Goal: Communication & Community: Answer question/provide support

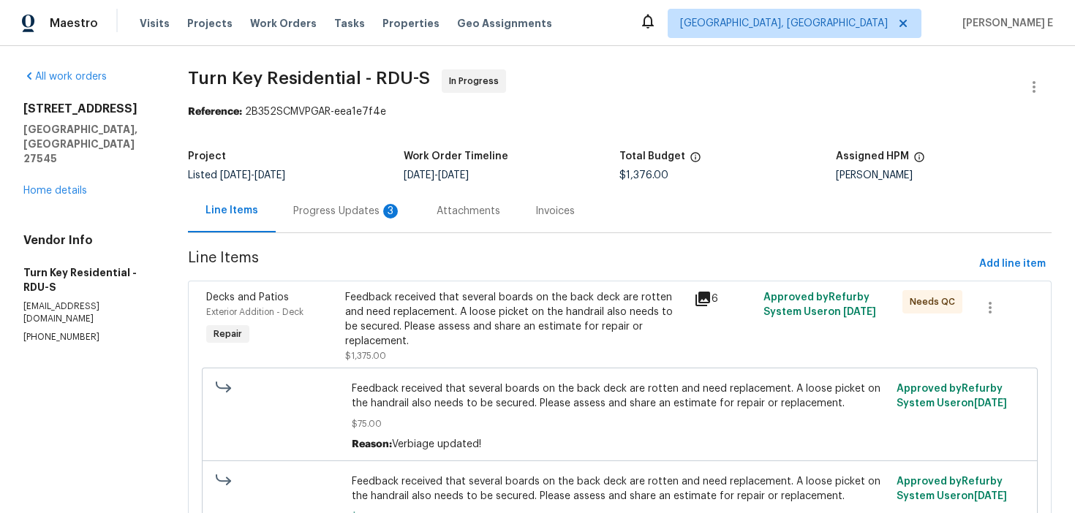
click at [392, 211] on div "Progress Updates 3" at bounding box center [347, 211] width 108 height 15
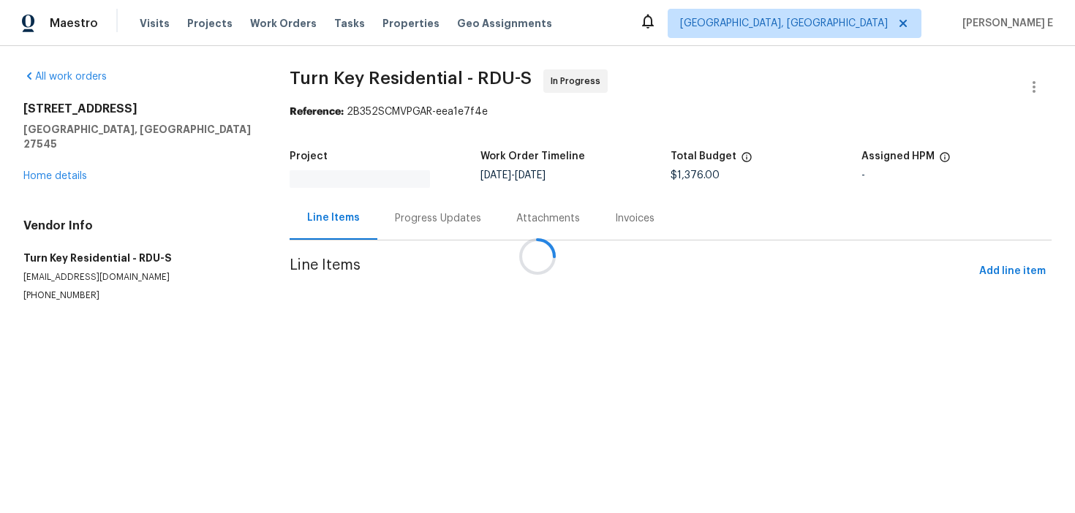
click at [388, 217] on div at bounding box center [537, 256] width 1075 height 513
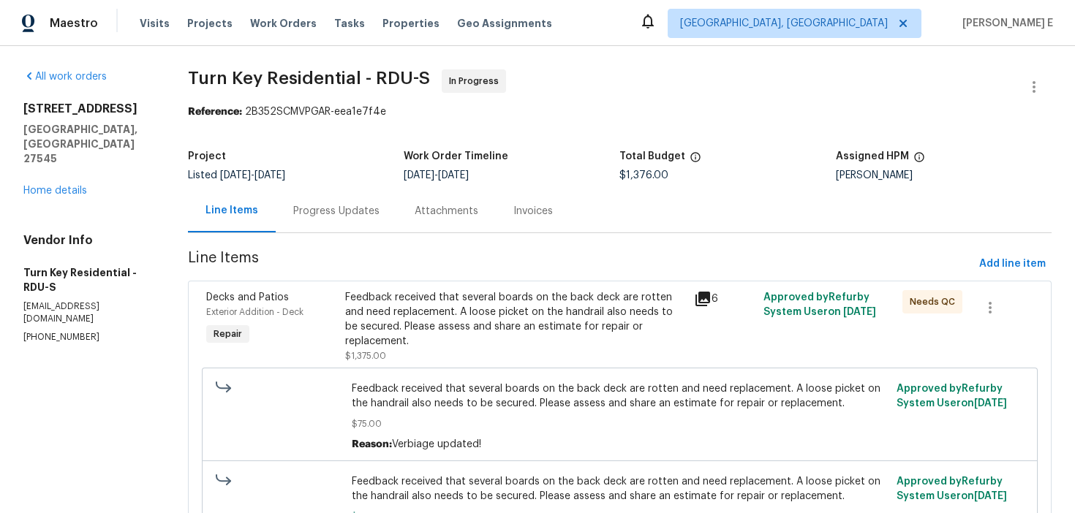
click at [380, 217] on div "Progress Updates" at bounding box center [336, 211] width 86 height 15
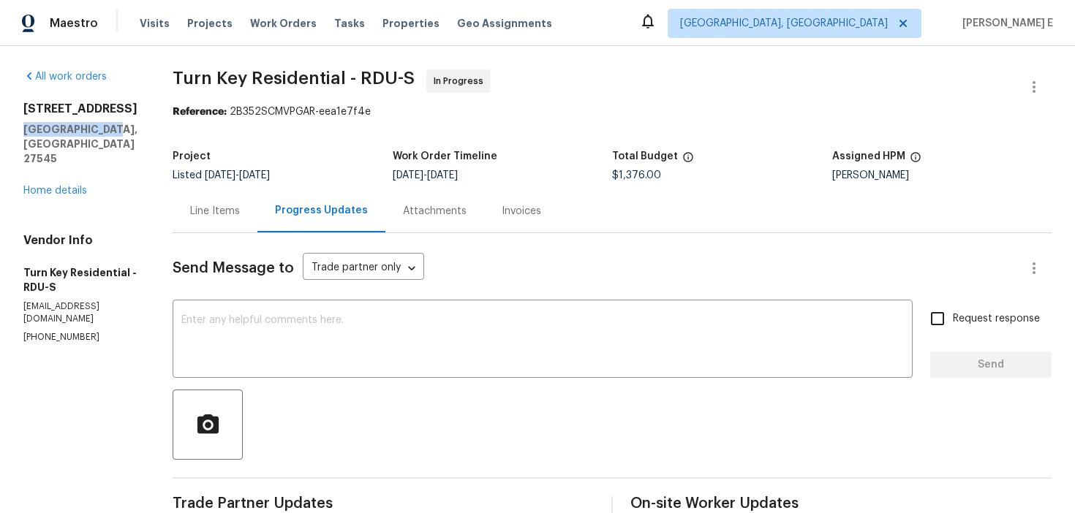
drag, startPoint x: 23, startPoint y: 131, endPoint x: 102, endPoint y: 133, distance: 79.8
click at [102, 133] on h5 "Knightdale, NC 27545" at bounding box center [80, 144] width 114 height 44
copy h5 "Knightdale, NC"
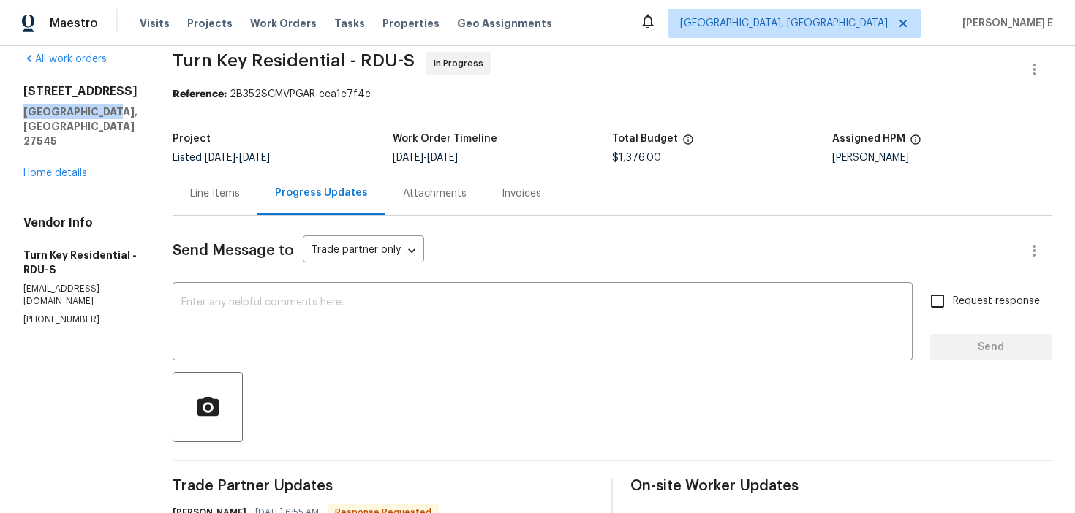
click at [512, 190] on div "Invoices" at bounding box center [521, 193] width 75 height 43
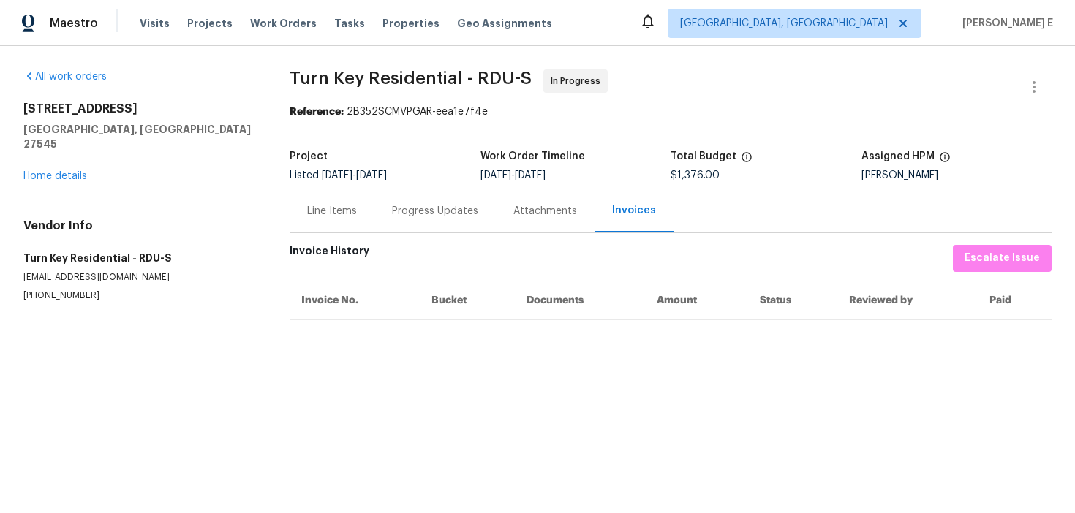
click at [422, 235] on section "Turn Key Residential - RDU-S In Progress Reference: 2B352SCMVPGAR-eea1e7f4e Pro…" at bounding box center [671, 203] width 762 height 268
click at [412, 216] on div "Progress Updates" at bounding box center [435, 211] width 86 height 15
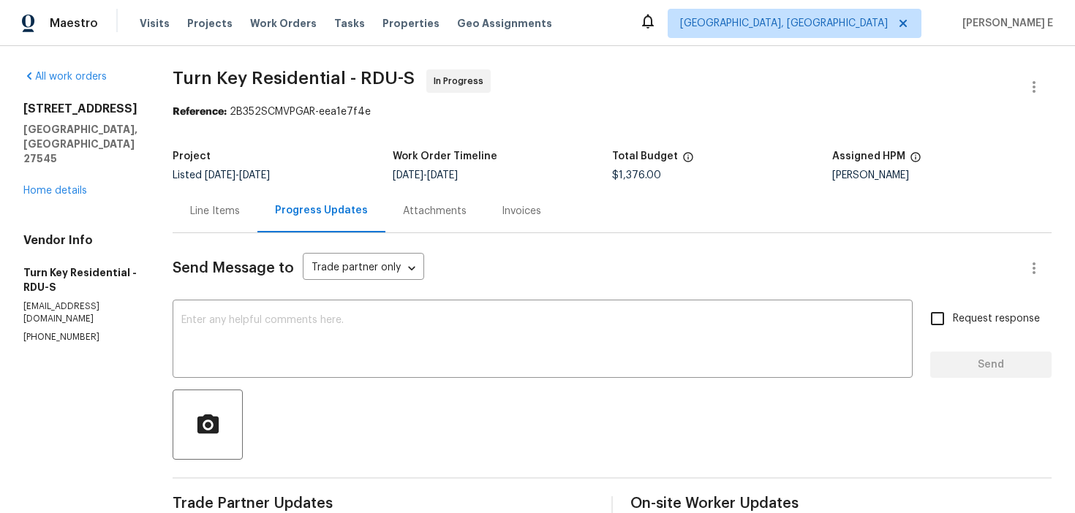
click at [240, 208] on div "Line Items" at bounding box center [215, 211] width 50 height 15
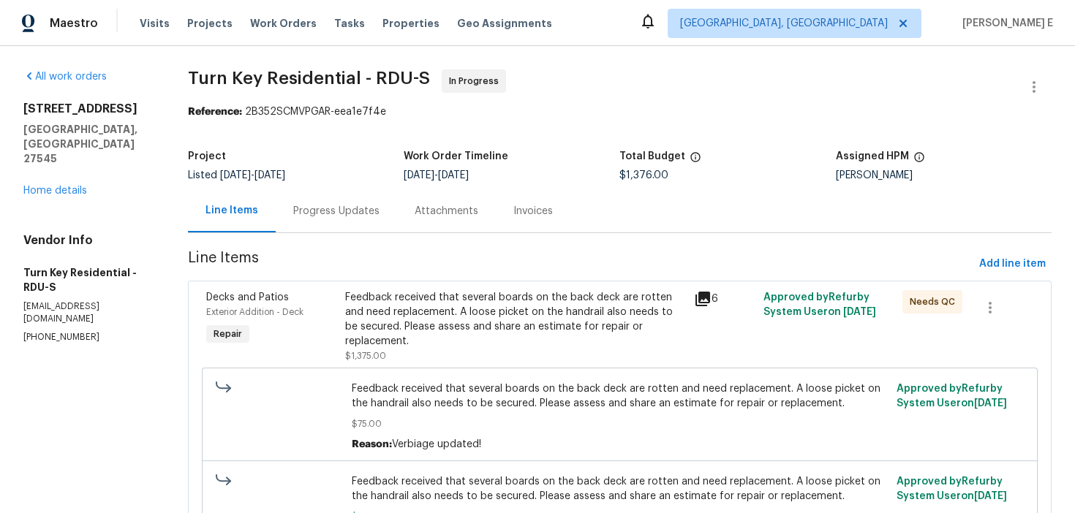
click at [423, 331] on div "Feedback received that several boards on the back deck are rotten and need repl…" at bounding box center [514, 319] width 339 height 59
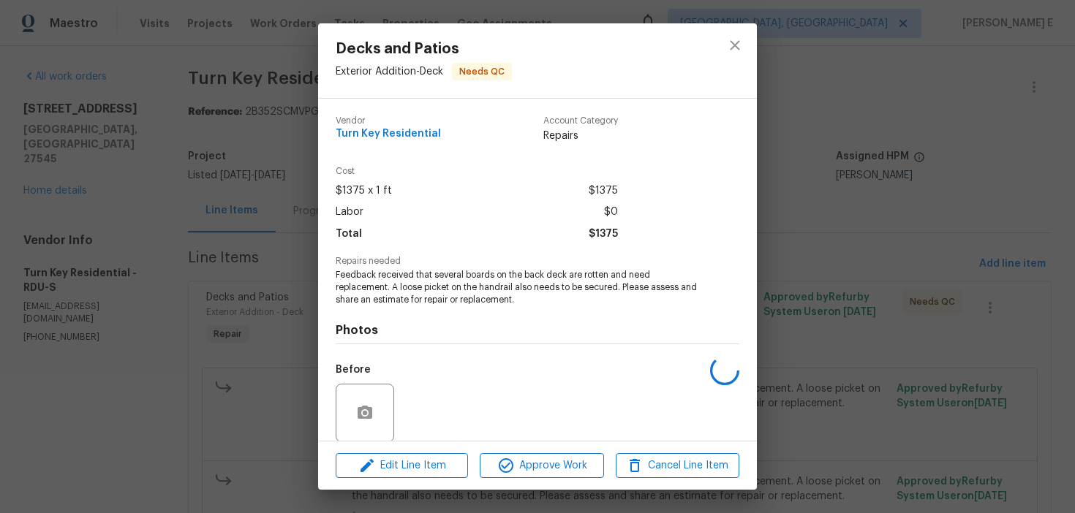
scroll to position [111, 0]
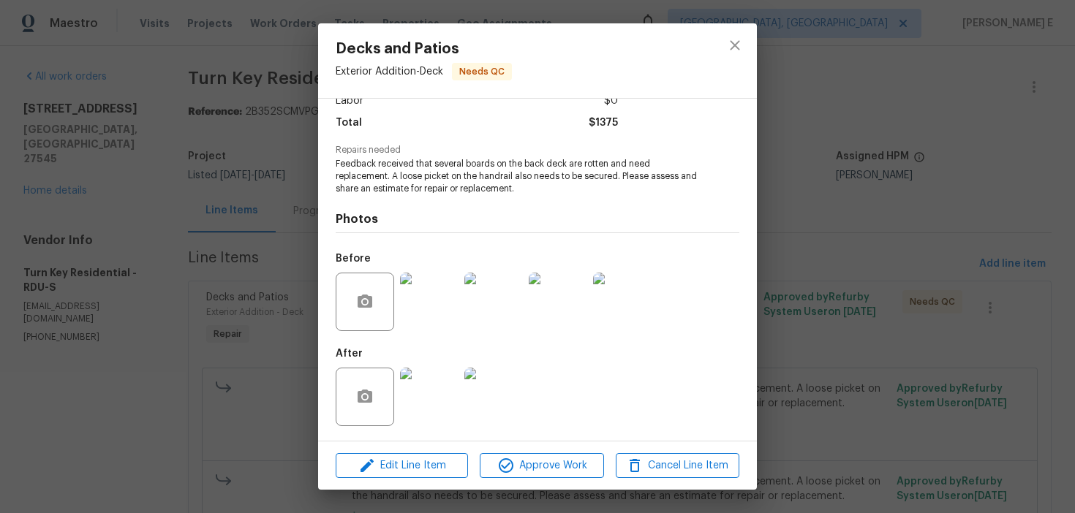
click at [423, 418] on img at bounding box center [429, 397] width 59 height 59
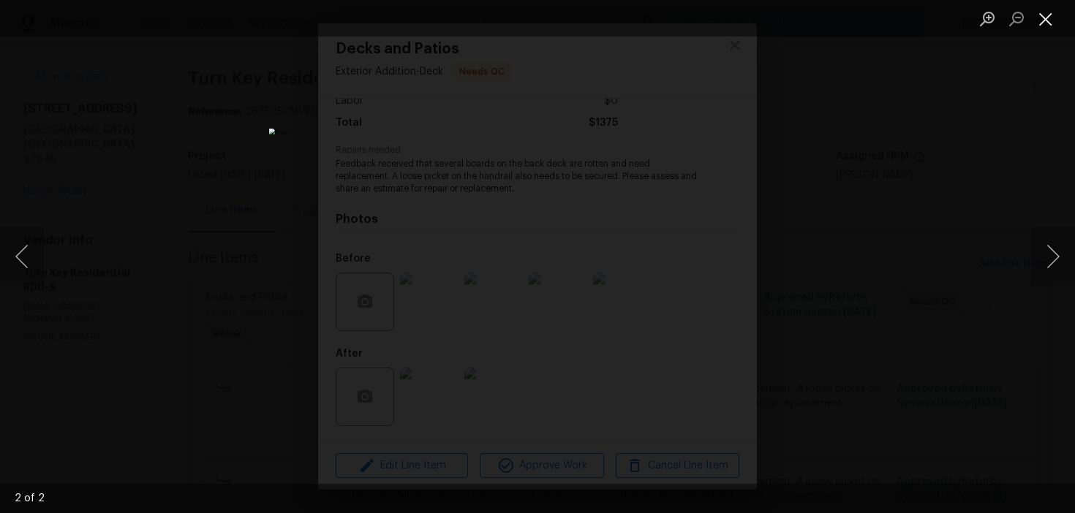
click at [1041, 26] on button "Close lightbox" at bounding box center [1045, 19] width 29 height 26
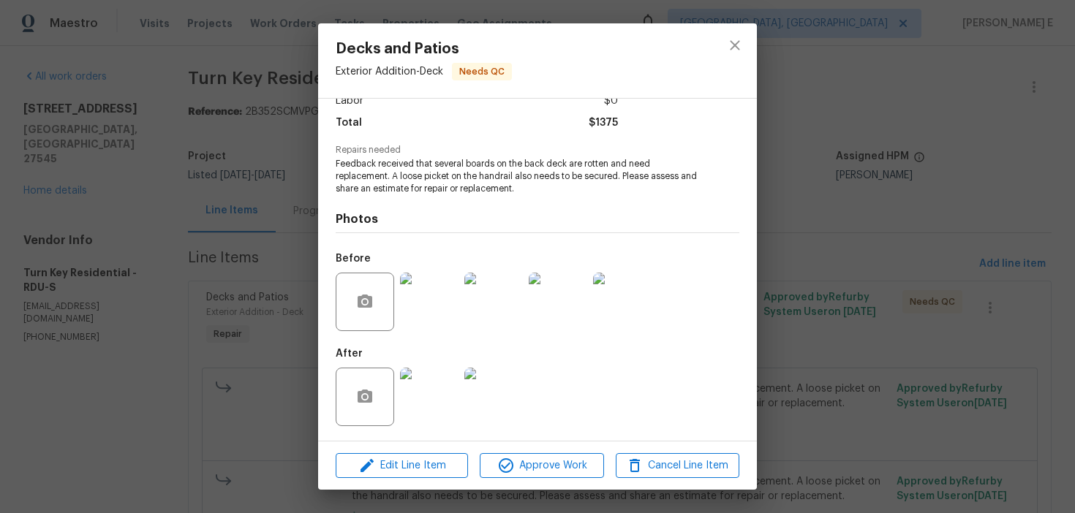
click at [233, 381] on div "Decks and Patios Exterior Addition - Deck Needs QC Vendor Turn Key Residential …" at bounding box center [537, 256] width 1075 height 513
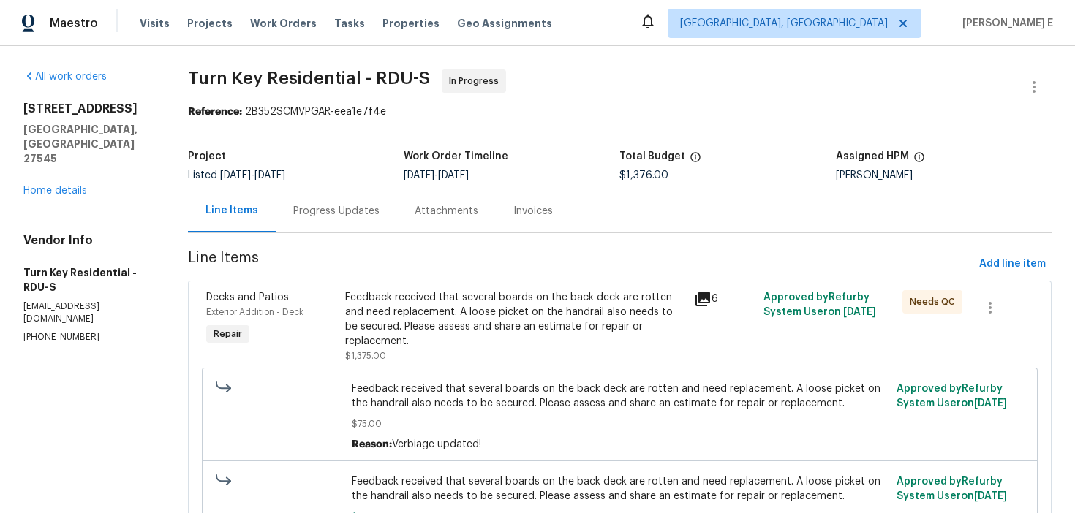
scroll to position [196, 0]
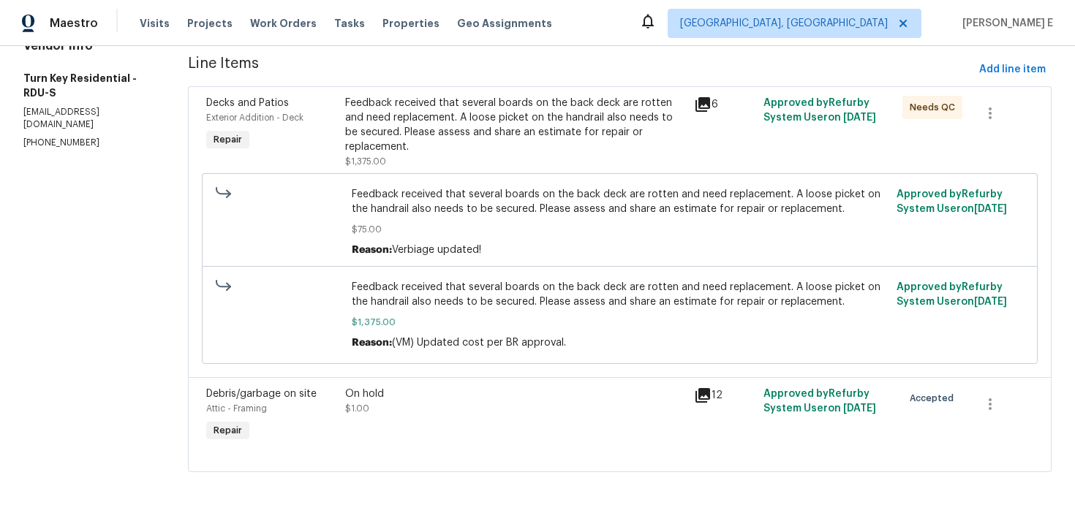
click at [432, 402] on div "On hold $1.00" at bounding box center [514, 401] width 339 height 29
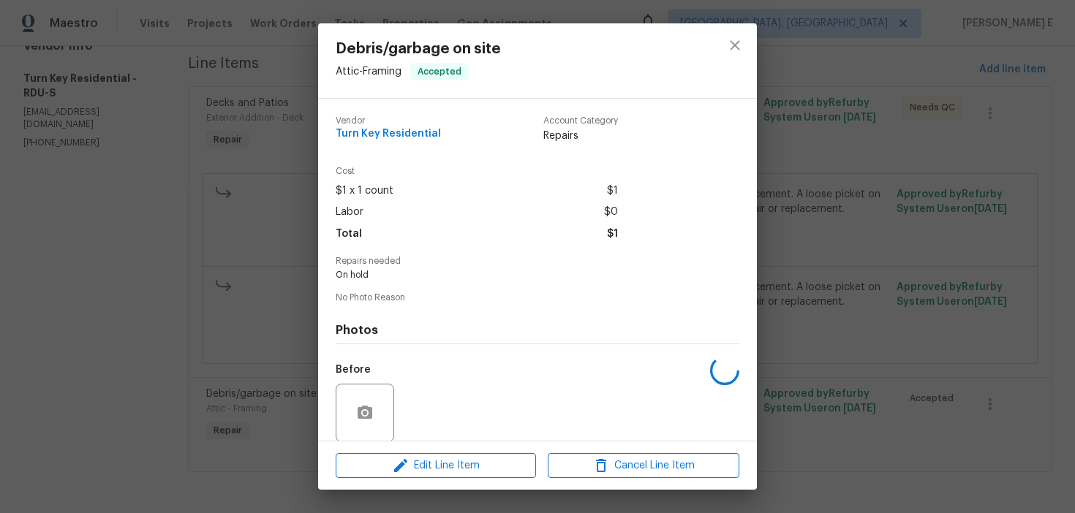
scroll to position [110, 0]
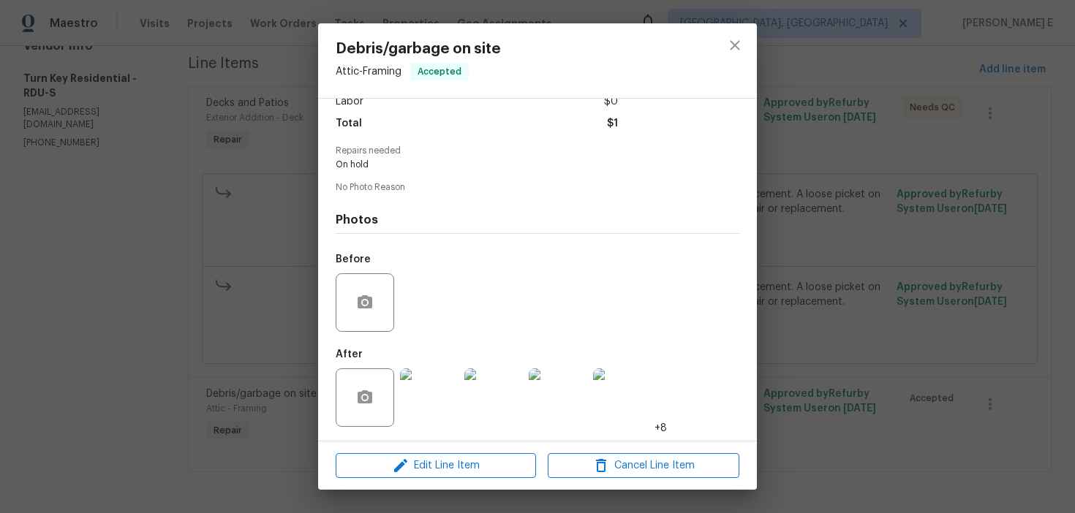
click at [432, 402] on img at bounding box center [429, 398] width 59 height 59
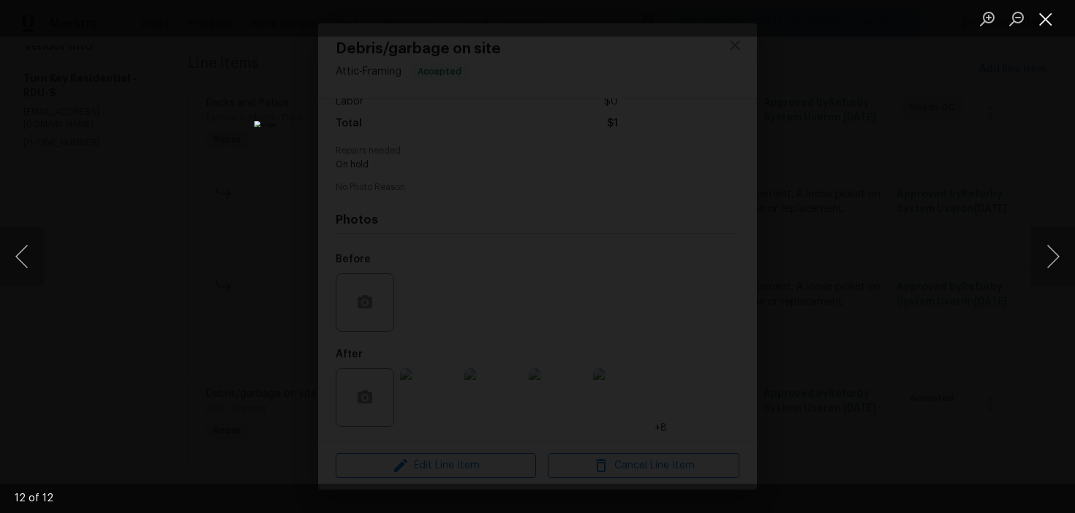
click at [1052, 10] on button "Close lightbox" at bounding box center [1045, 19] width 29 height 26
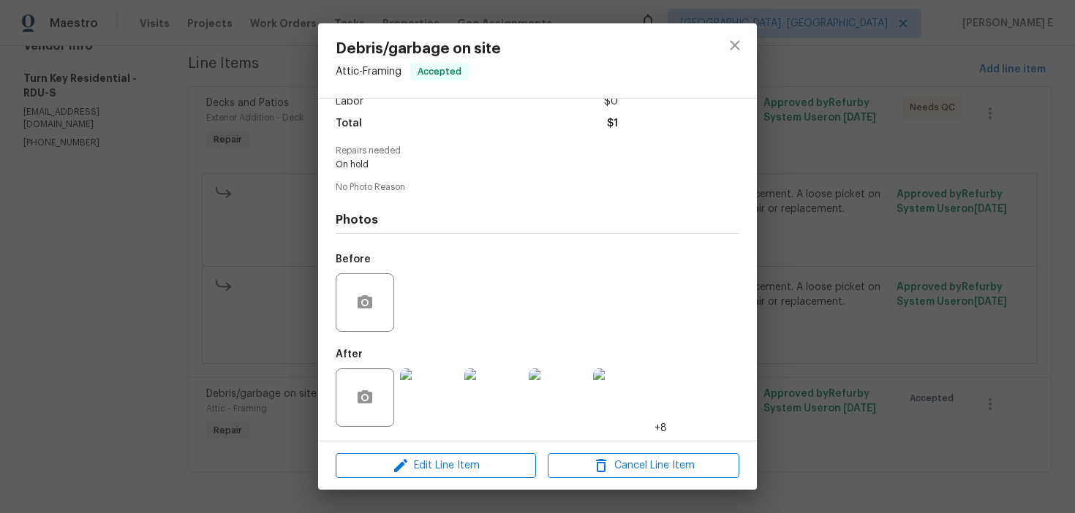
click at [855, 47] on div "Debris/garbage on site Attic - Framing Accepted Vendor Turn Key Residential Acc…" at bounding box center [537, 256] width 1075 height 513
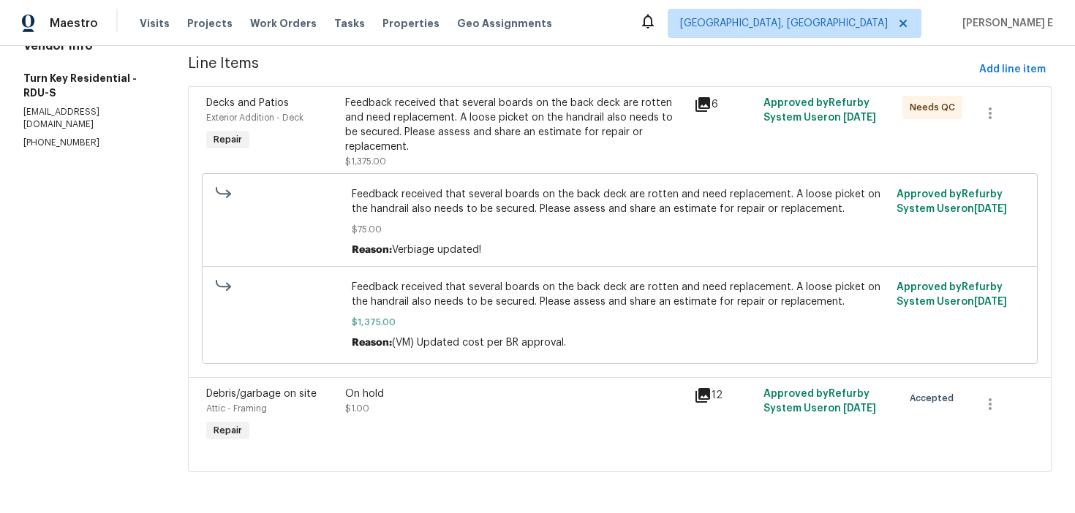
scroll to position [0, 0]
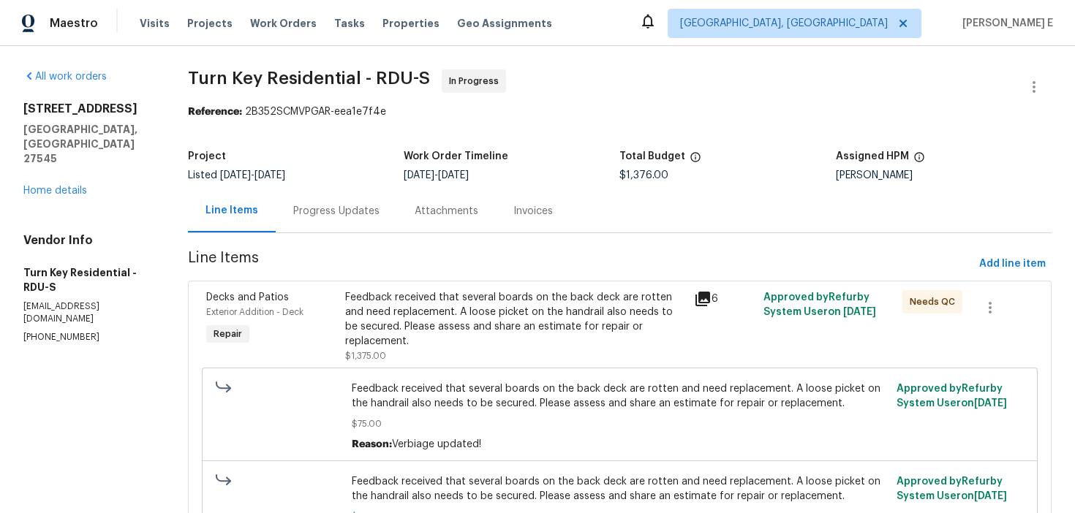
click at [306, 208] on div "Progress Updates" at bounding box center [336, 210] width 121 height 43
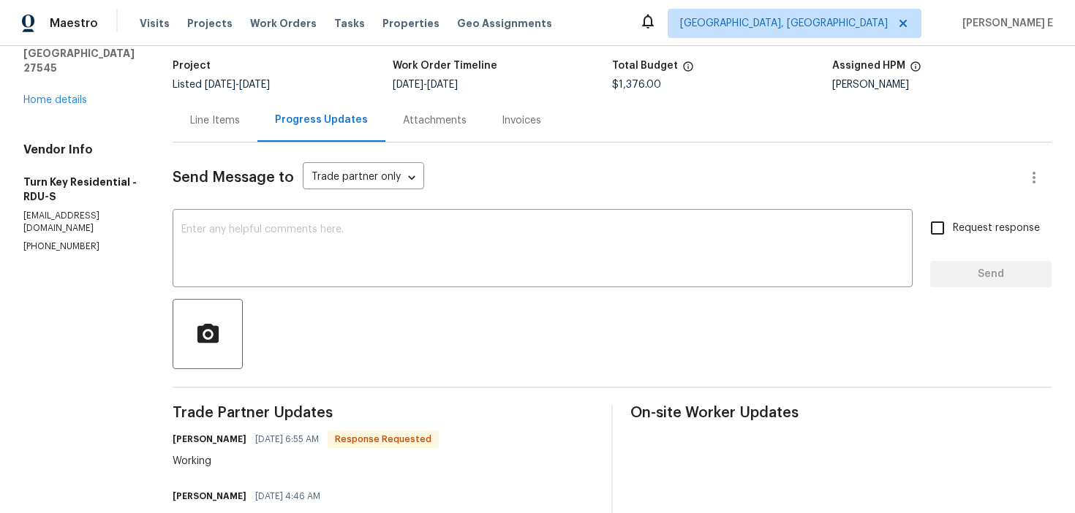
scroll to position [91, 0]
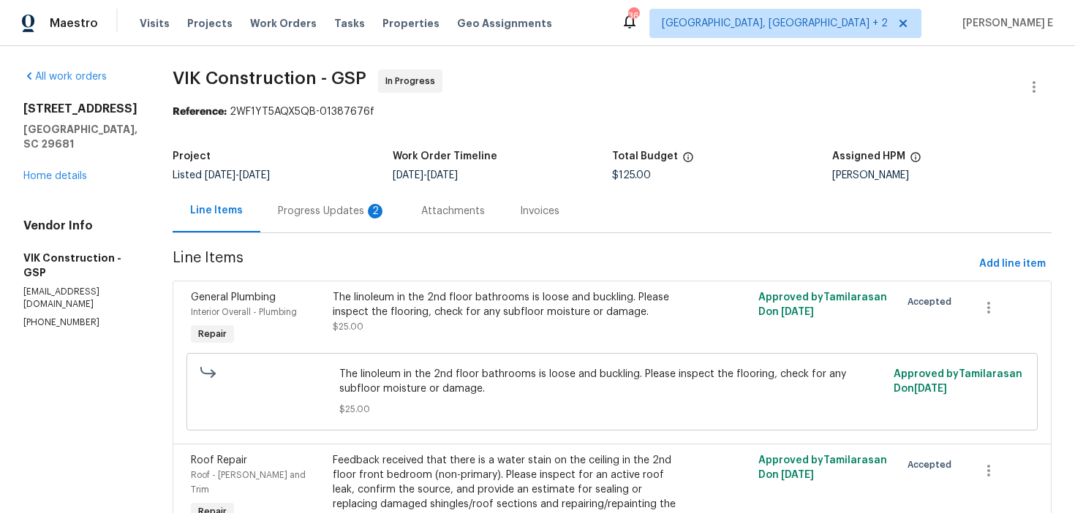
click at [342, 195] on div "Progress Updates 2" at bounding box center [331, 210] width 143 height 43
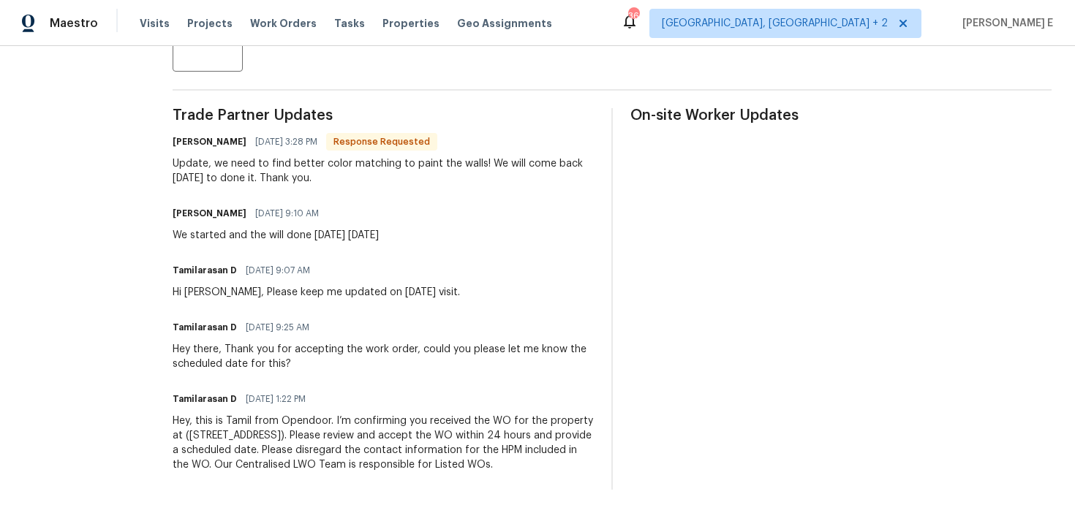
scroll to position [402, 0]
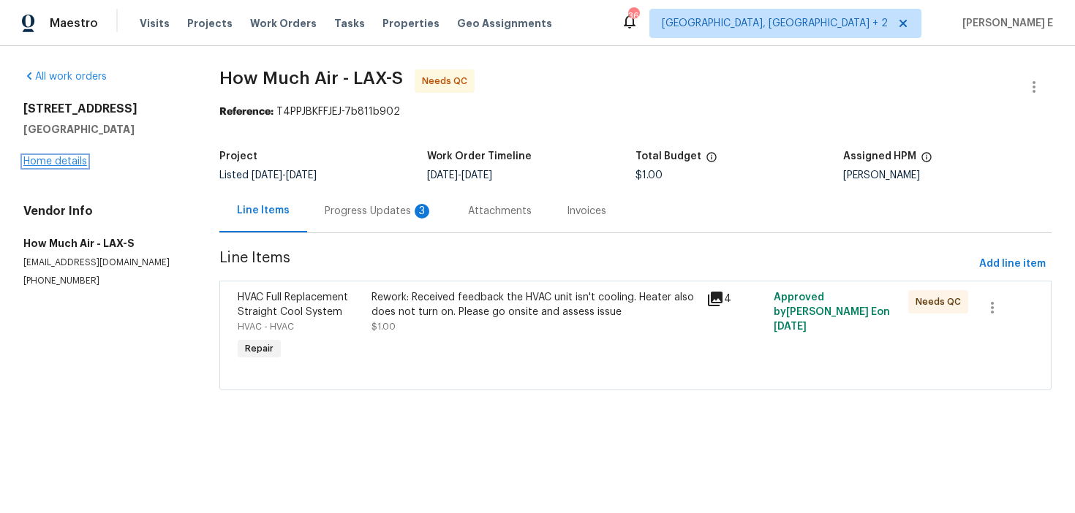
click at [79, 165] on link "Home details" at bounding box center [55, 162] width 64 height 10
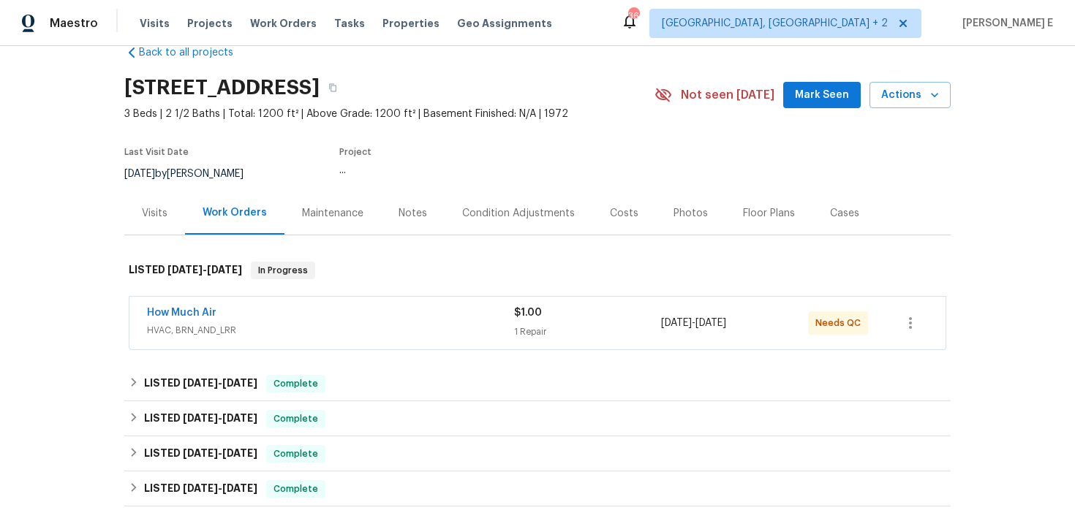
scroll to position [32, 0]
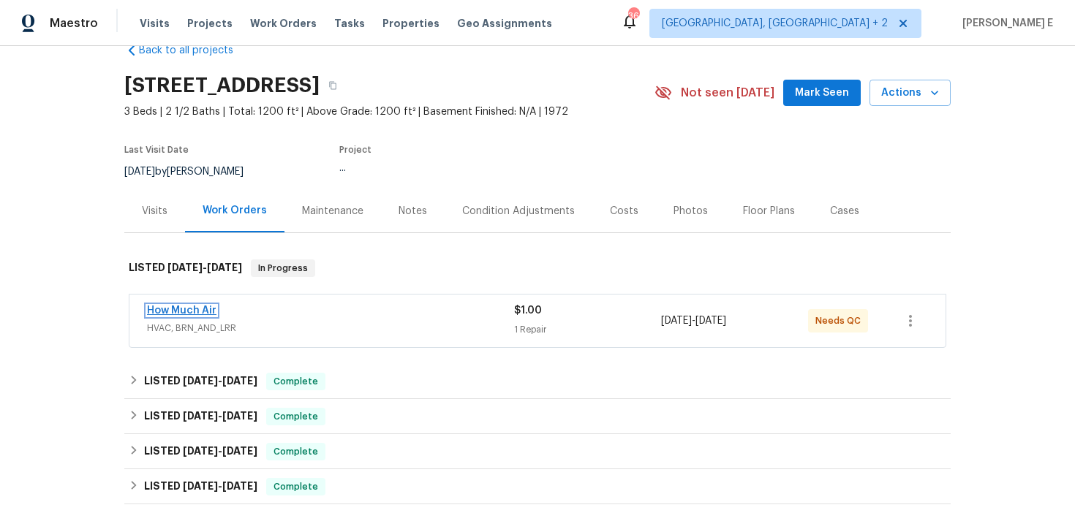
click at [198, 308] on link "How Much Air" at bounding box center [181, 311] width 69 height 10
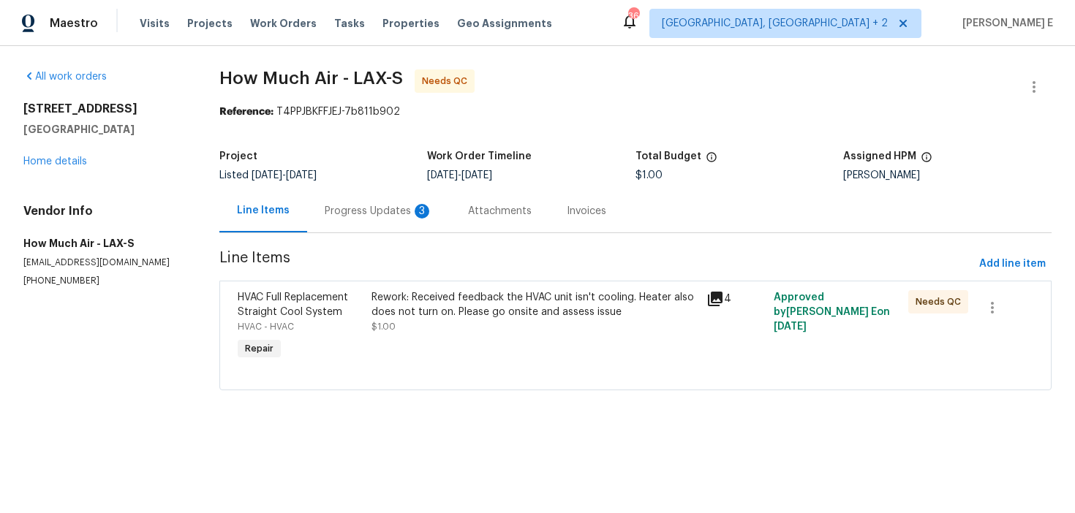
click at [388, 225] on div "Progress Updates 3" at bounding box center [378, 210] width 143 height 43
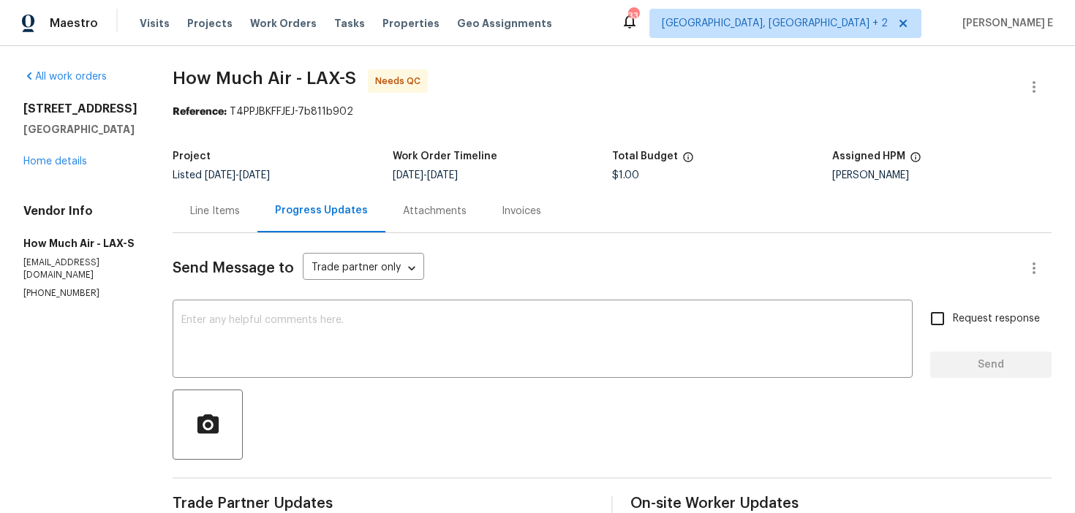
click at [208, 217] on div "Line Items" at bounding box center [215, 211] width 50 height 15
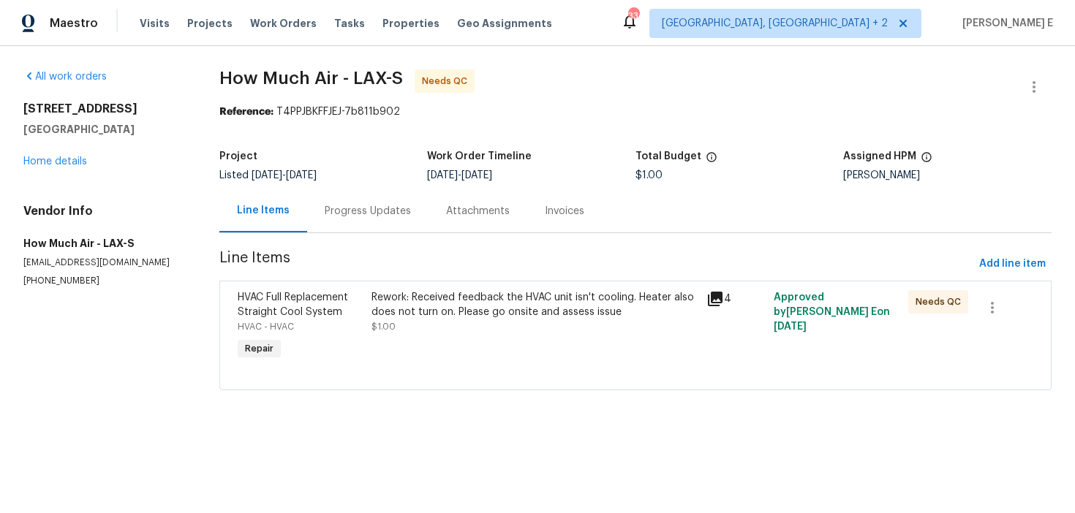
click at [418, 336] on div "Rework: Received feedback the HVAC unit isn't cooling. Heater also does not tur…" at bounding box center [534, 327] width 335 height 82
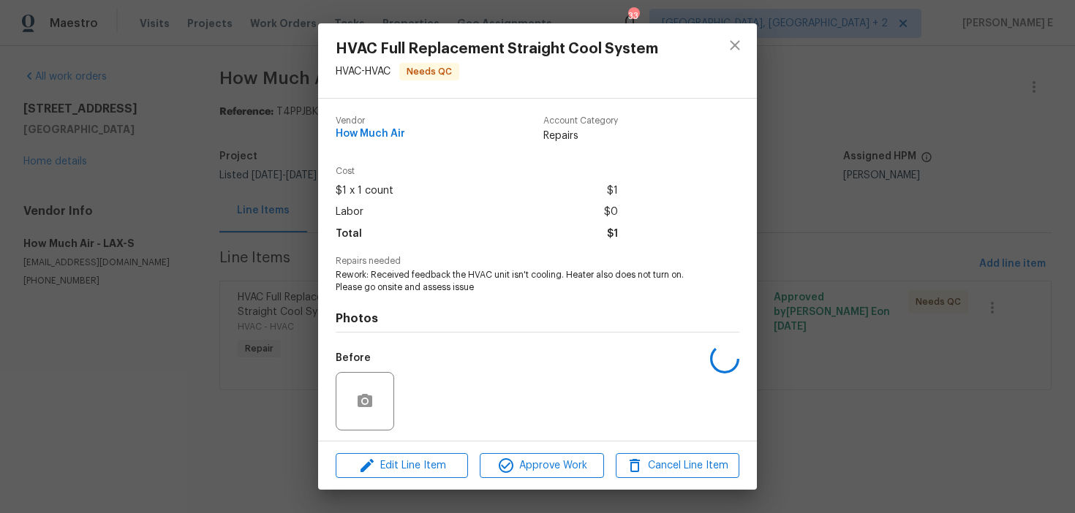
scroll to position [99, 0]
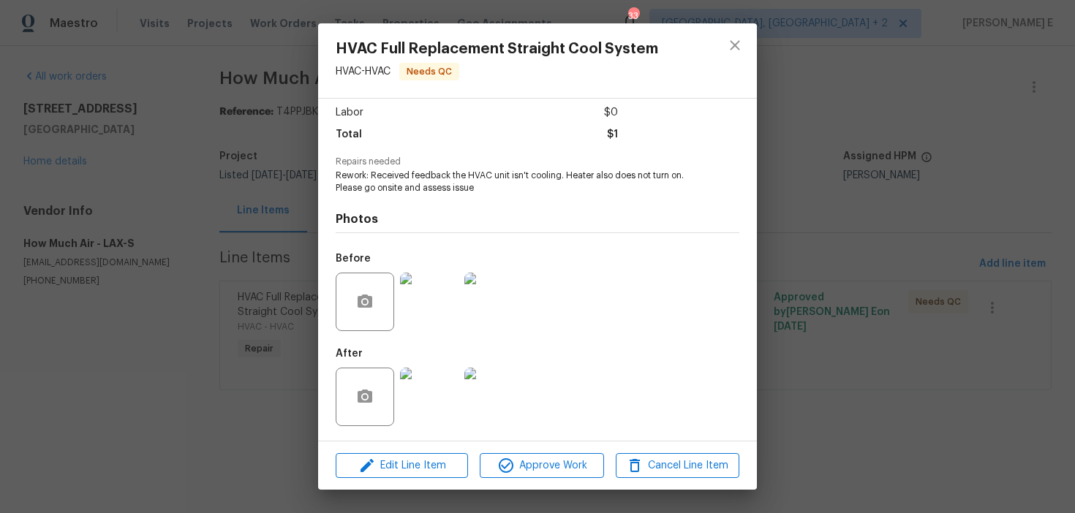
click at [421, 374] on img at bounding box center [429, 397] width 59 height 59
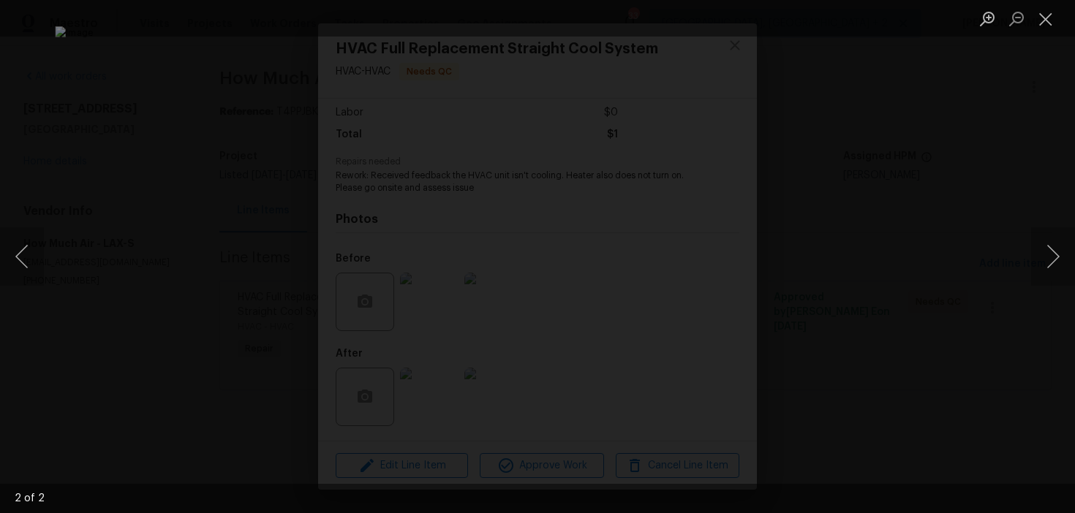
click at [921, 197] on div "Lightbox" at bounding box center [537, 256] width 1075 height 513
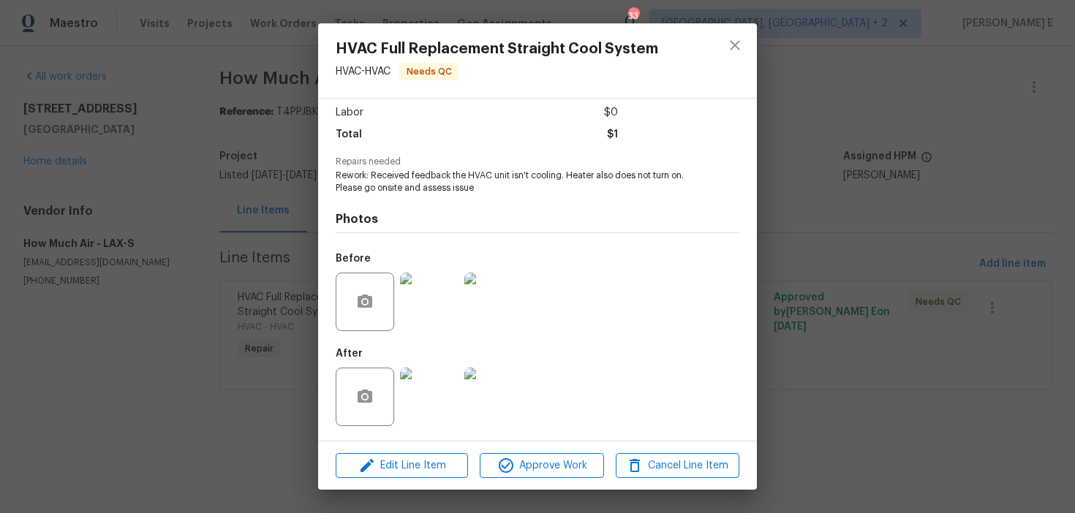
click at [834, 372] on div "HVAC Full Replacement Straight Cool System HVAC - HVAC Needs QC Vendor How Much…" at bounding box center [537, 256] width 1075 height 513
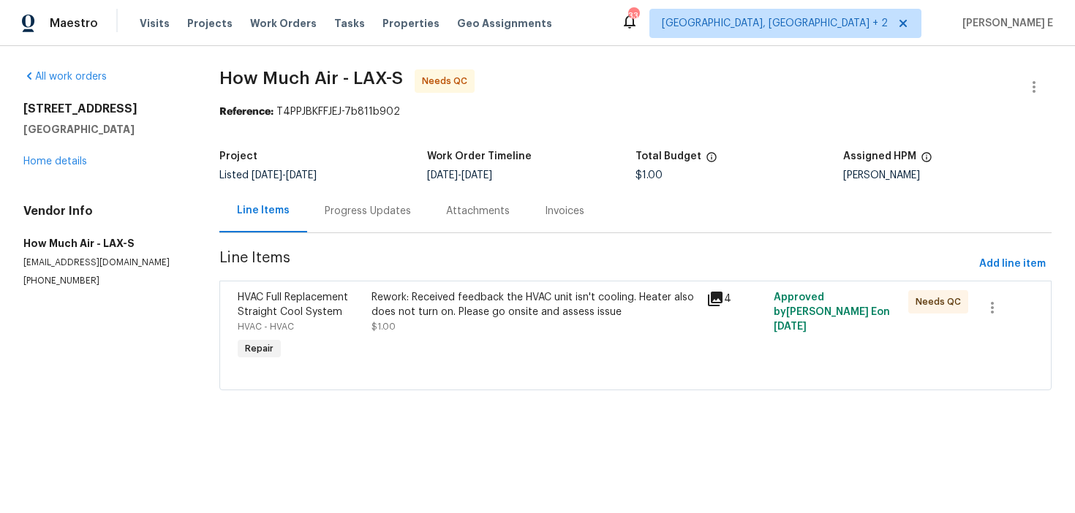
click at [389, 217] on div "Progress Updates" at bounding box center [368, 211] width 86 height 15
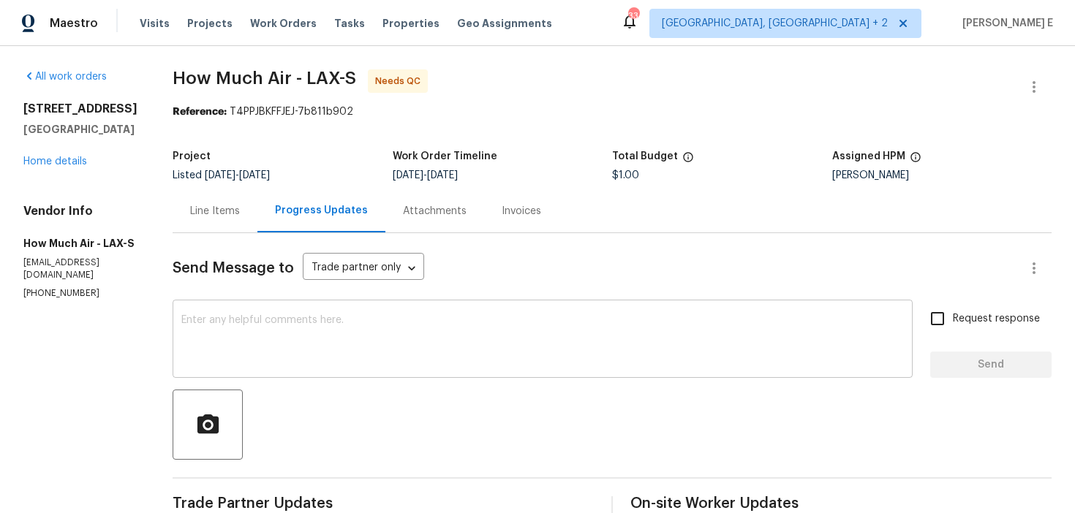
scroll to position [34, 0]
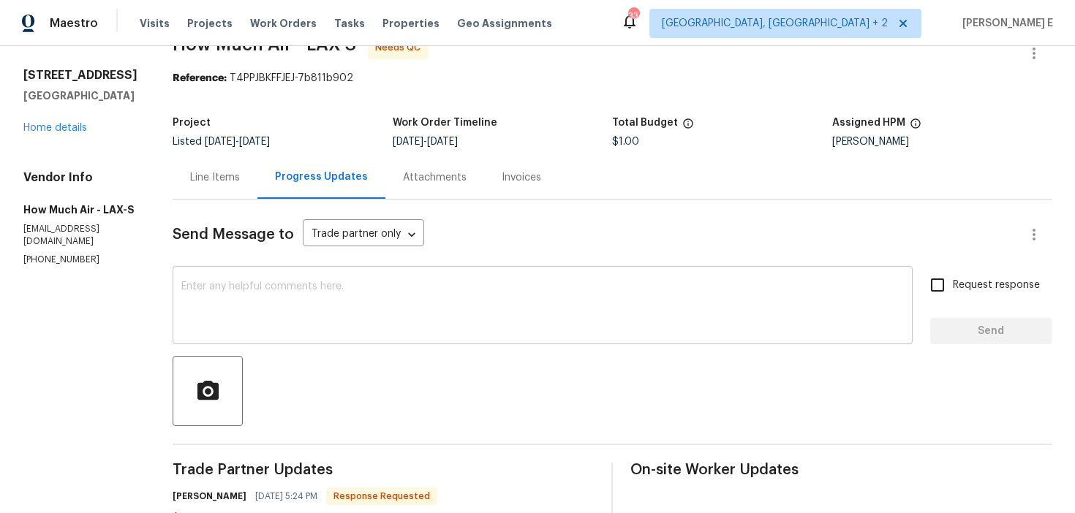
click at [581, 328] on textarea at bounding box center [542, 307] width 723 height 51
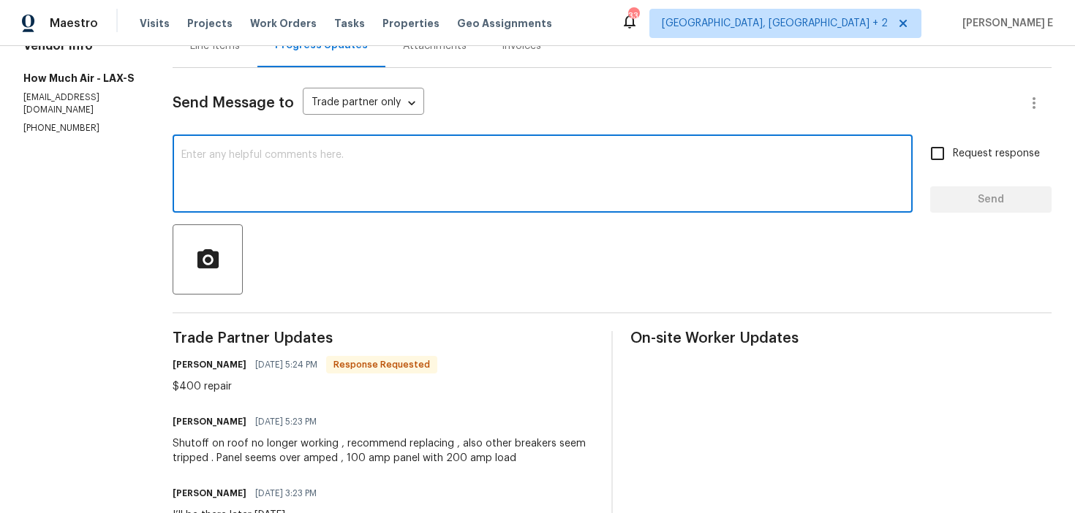
scroll to position [0, 0]
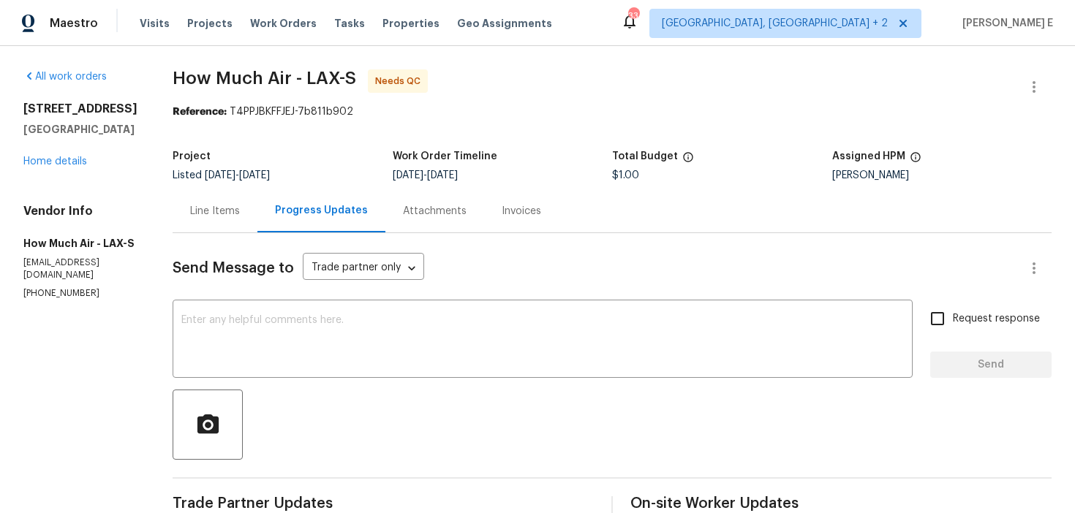
click at [235, 220] on div "Line Items" at bounding box center [215, 210] width 85 height 43
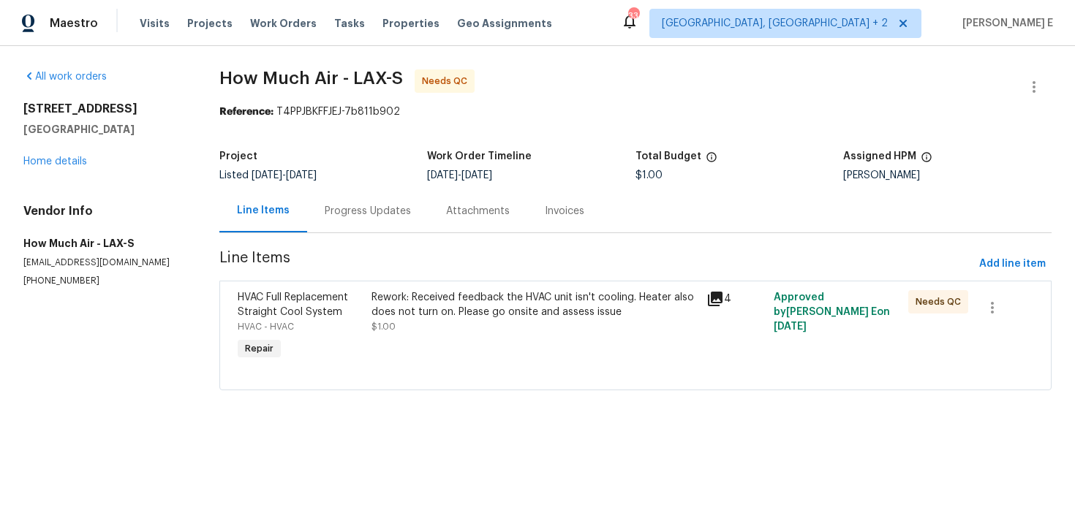
click at [498, 323] on div "Rework: Received feedback the HVAC unit isn't cooling. Heater also does not tur…" at bounding box center [535, 312] width 326 height 44
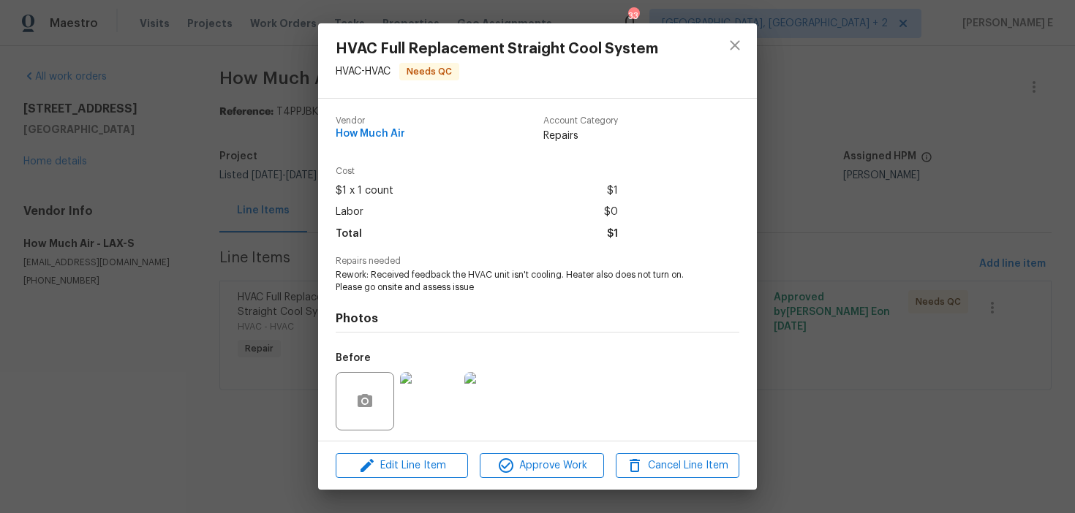
scroll to position [99, 0]
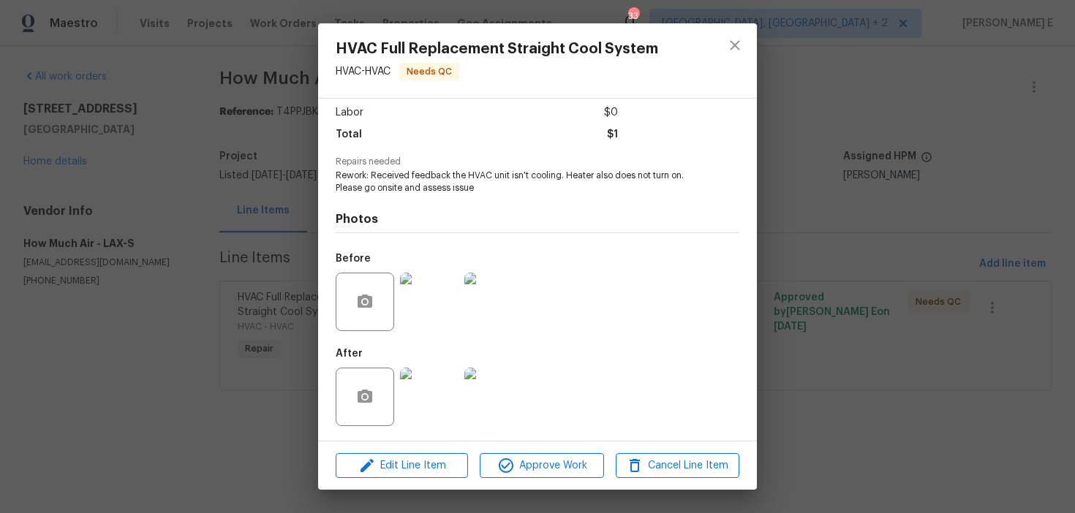
click at [421, 391] on img at bounding box center [429, 397] width 59 height 59
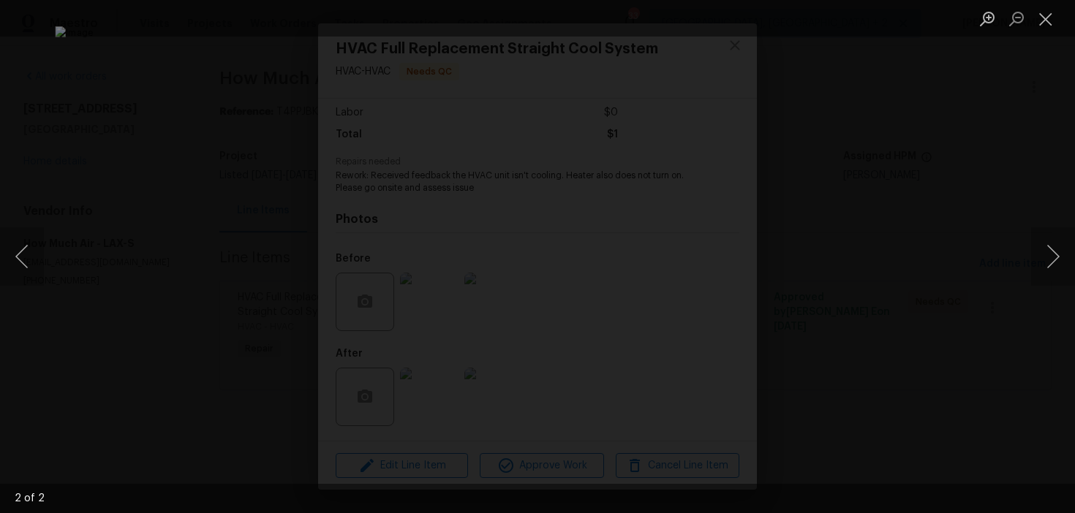
click at [910, 207] on div "Lightbox" at bounding box center [537, 256] width 1075 height 513
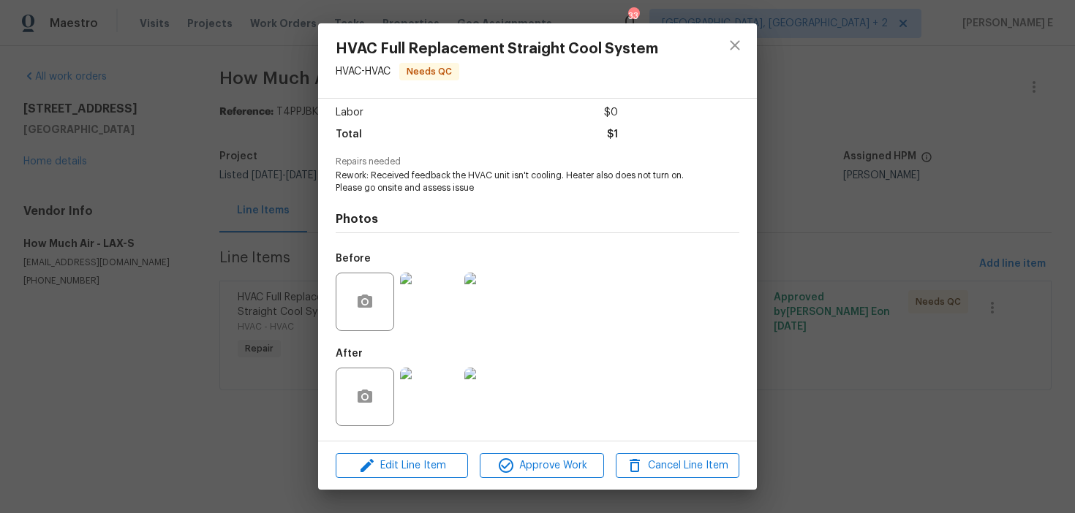
click at [910, 207] on div "HVAC Full Replacement Straight Cool System HVAC - HVAC Needs QC Vendor How Much…" at bounding box center [537, 256] width 1075 height 513
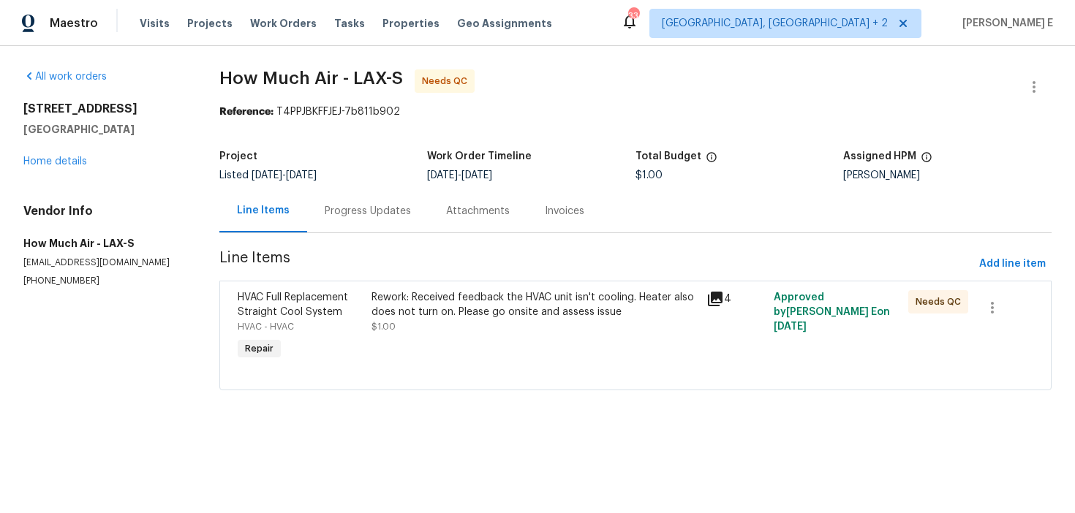
click at [371, 206] on div "Progress Updates" at bounding box center [368, 211] width 86 height 15
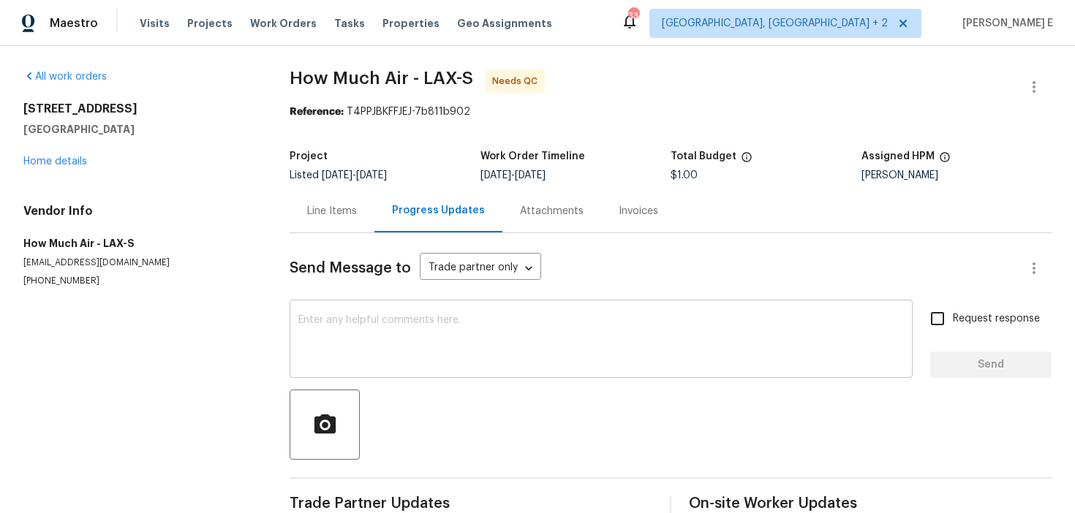
click at [336, 324] on textarea at bounding box center [601, 340] width 606 height 51
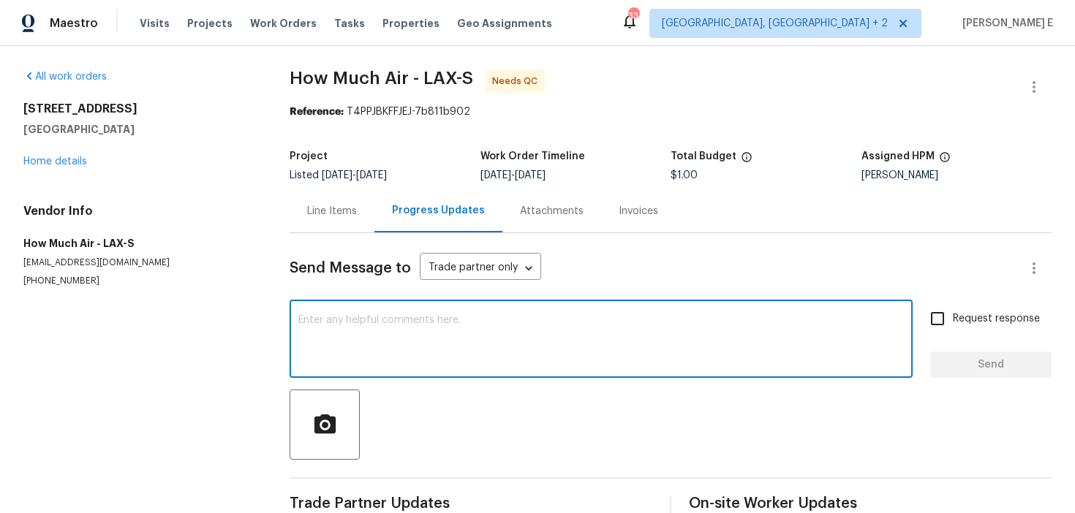
scroll to position [33, 0]
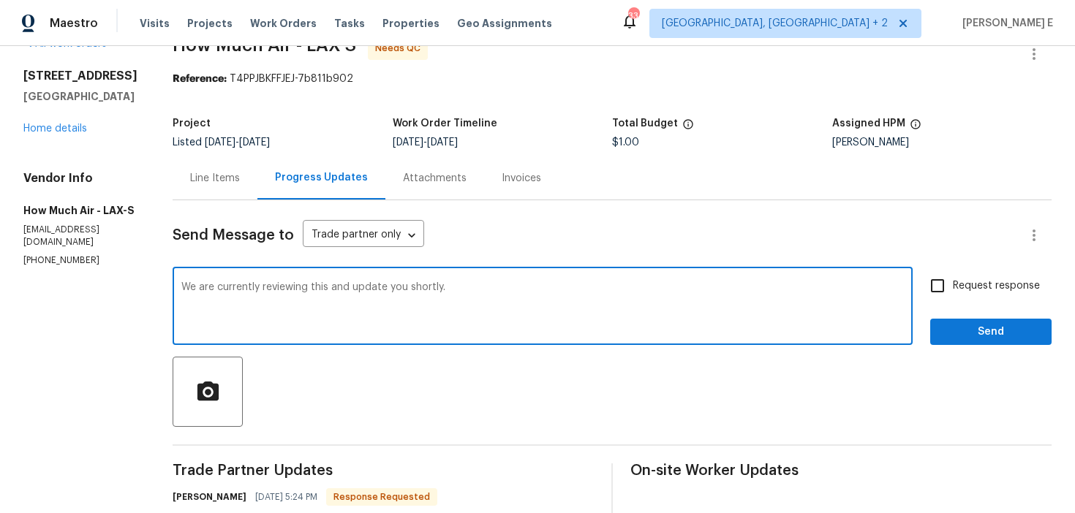
type textarea "We are currently reviewing this and update you shortly."
click at [701, 275] on div "We are currently reviewing this and update you shortly. x ​" at bounding box center [543, 308] width 740 height 75
click at [980, 293] on span "Request response" at bounding box center [996, 286] width 87 height 15
click at [953, 293] on input "Request response" at bounding box center [937, 286] width 31 height 31
checkbox input "true"
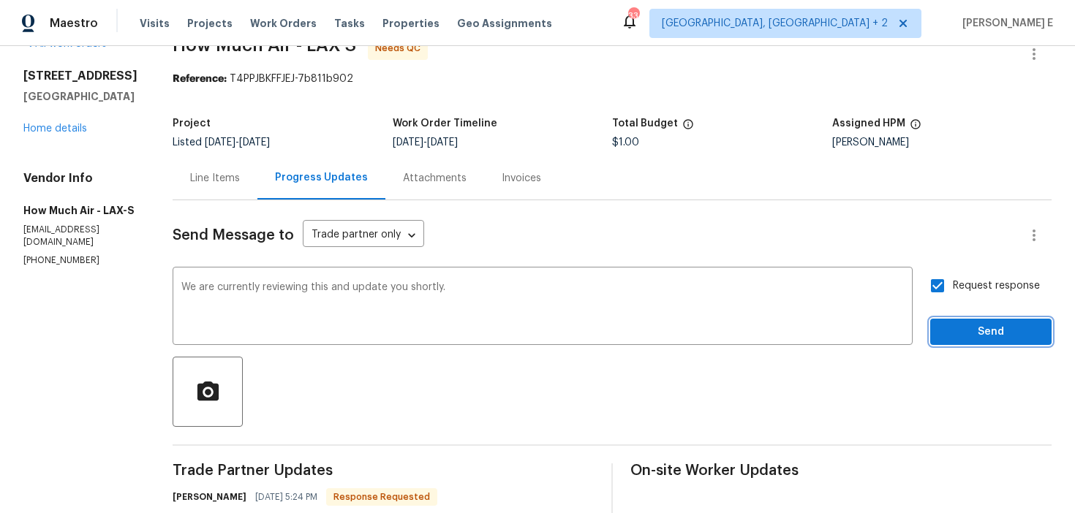
click at [981, 323] on span "Send" at bounding box center [991, 332] width 98 height 18
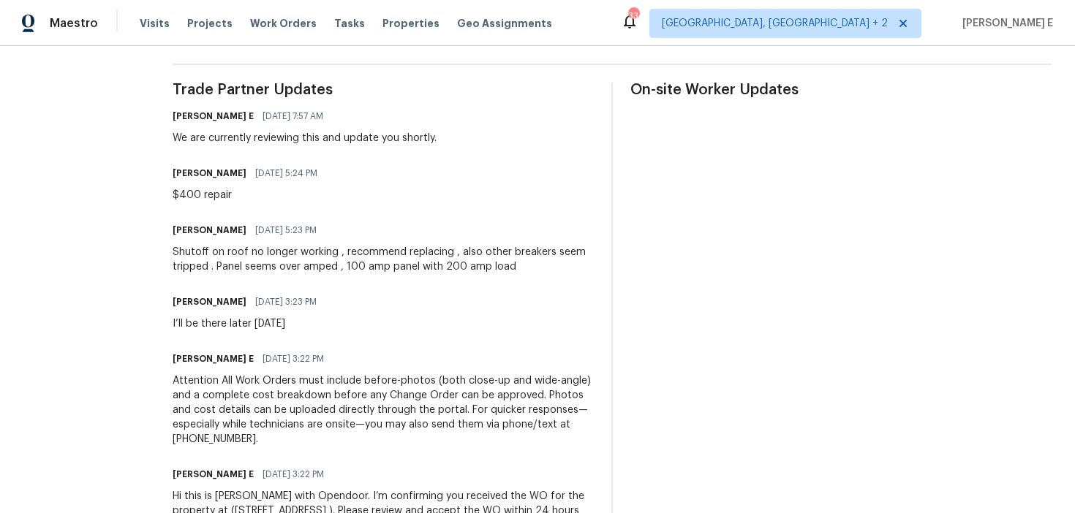
scroll to position [418, 0]
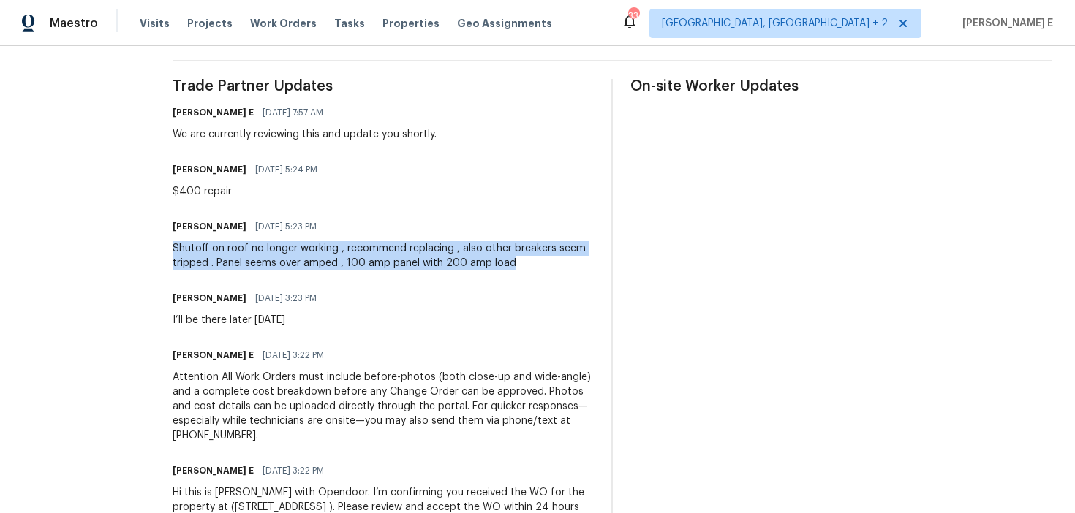
drag, startPoint x: 170, startPoint y: 249, endPoint x: 549, endPoint y: 265, distance: 379.2
click at [549, 265] on div "All work orders 700 W La Veta Ave Unit H7 Orange, CA 92868 Home details Vendor …" at bounding box center [537, 106] width 1075 height 957
copy div "Shutoff on roof no longer working , recommend replacing , also other breakers s…"
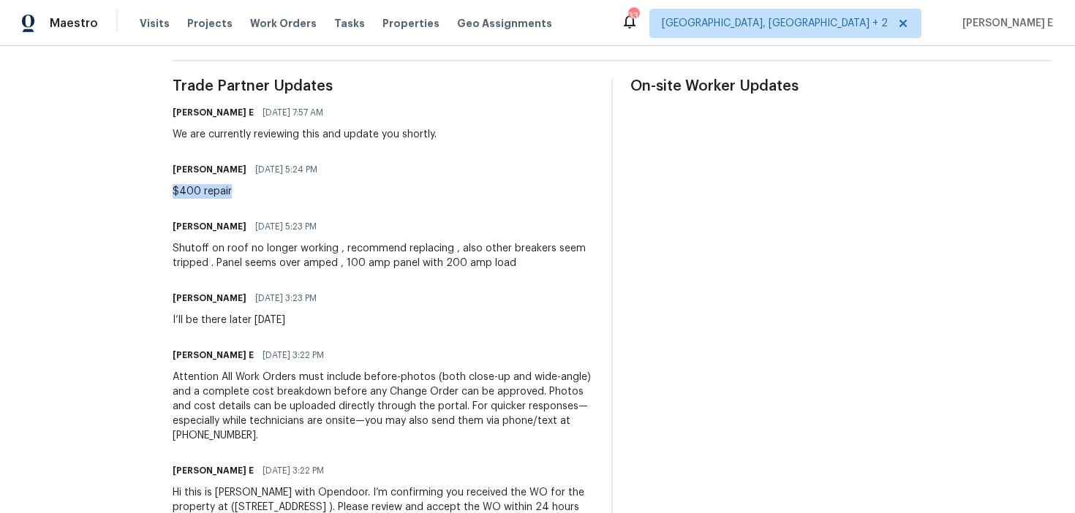
drag, startPoint x: 167, startPoint y: 194, endPoint x: 229, endPoint y: 195, distance: 61.4
click at [229, 195] on div "All work orders 700 W La Veta Ave Unit H7 Orange, CA 92868 Home details Vendor …" at bounding box center [537, 106] width 1075 height 957
copy div "$400 repair"
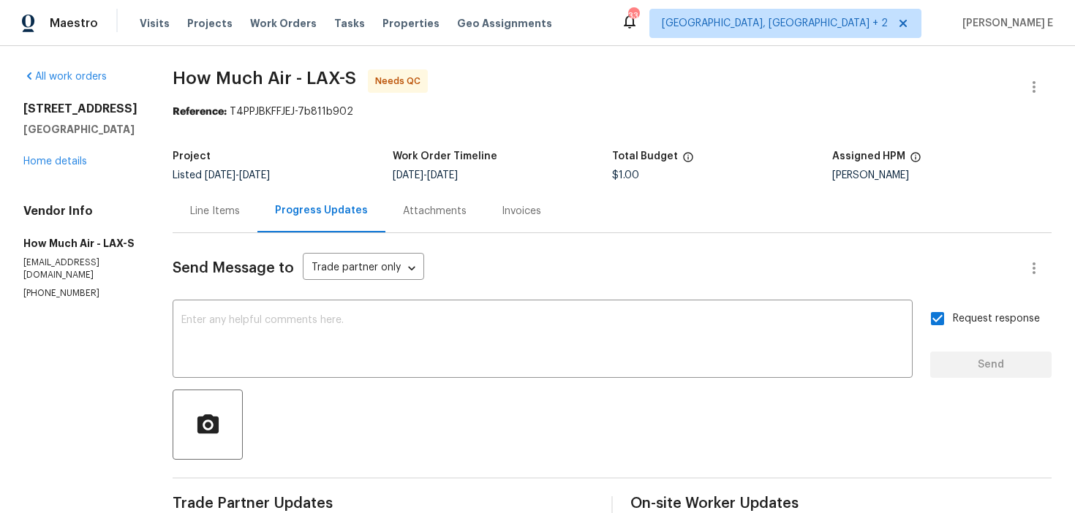
click at [210, 206] on div "Line Items" at bounding box center [215, 211] width 50 height 15
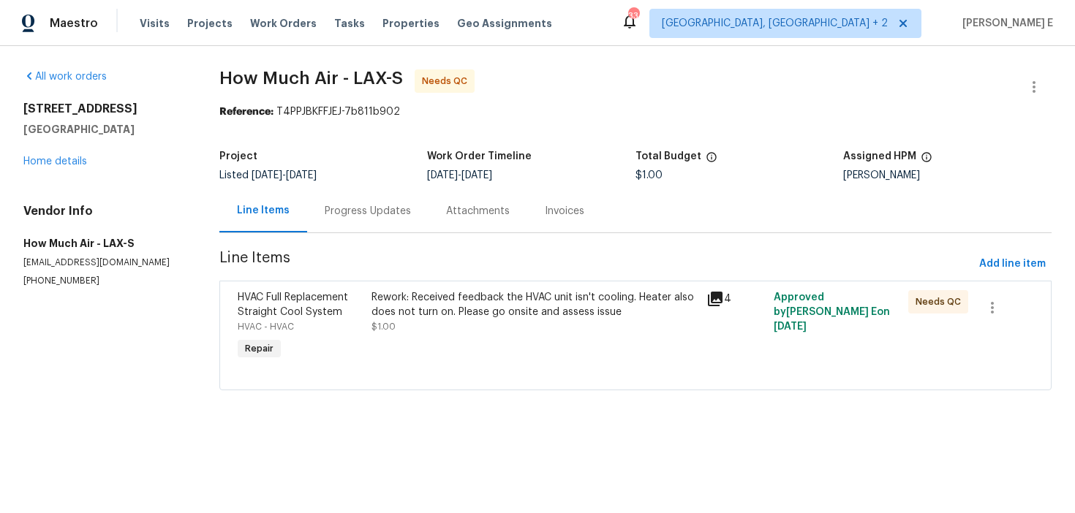
click at [430, 323] on div "Rework: Received feedback the HVAC unit isn't cooling. Heater also does not tur…" at bounding box center [535, 312] width 326 height 44
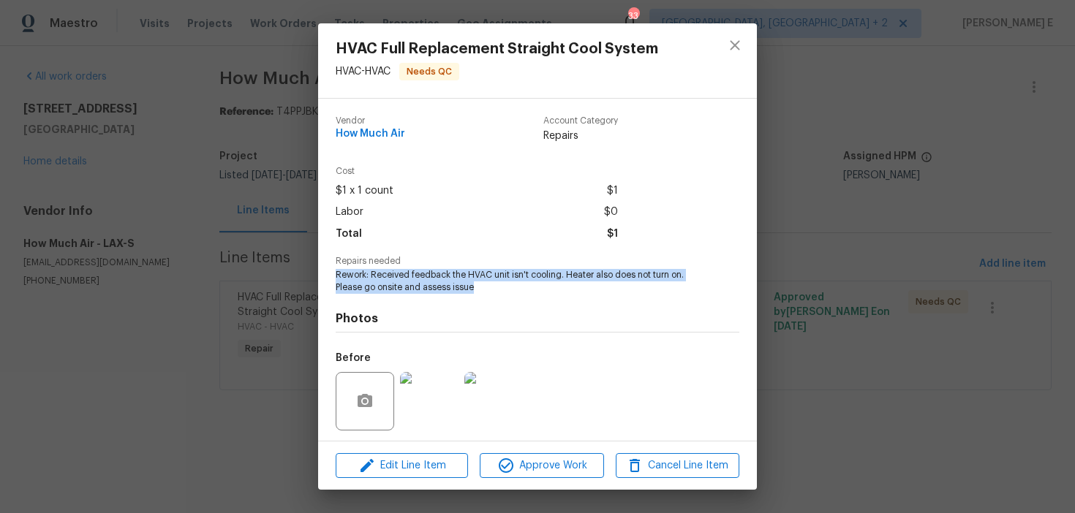
drag, startPoint x: 333, startPoint y: 274, endPoint x: 491, endPoint y: 283, distance: 159.0
click at [491, 283] on div "Vendor How Much Air Account Category Repairs Cost $1 x 1 count $1 Labor $0 Tota…" at bounding box center [537, 270] width 439 height 342
copy span "Rework: Received feedback the HVAC unit isn't cooling. Heater also does not tur…"
click at [870, 219] on div "HVAC Full Replacement Straight Cool System HVAC - HVAC Needs QC Vendor How Much…" at bounding box center [537, 256] width 1075 height 513
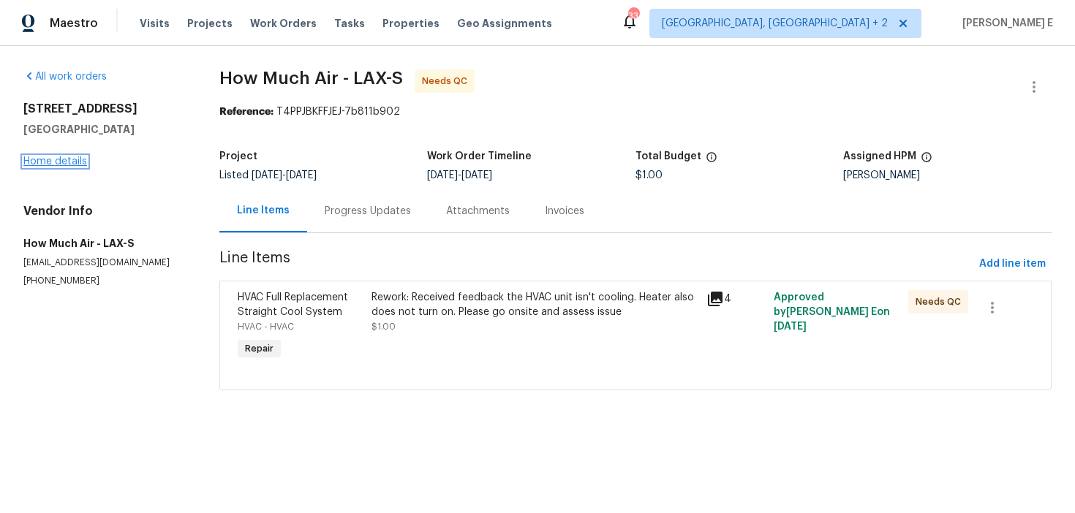
click at [74, 162] on link "Home details" at bounding box center [55, 162] width 64 height 10
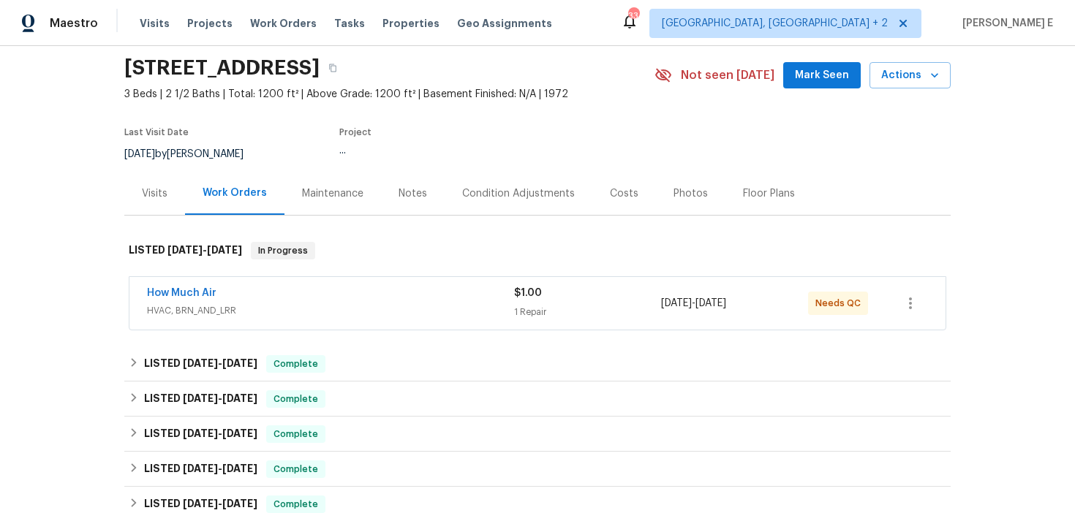
scroll to position [52, 0]
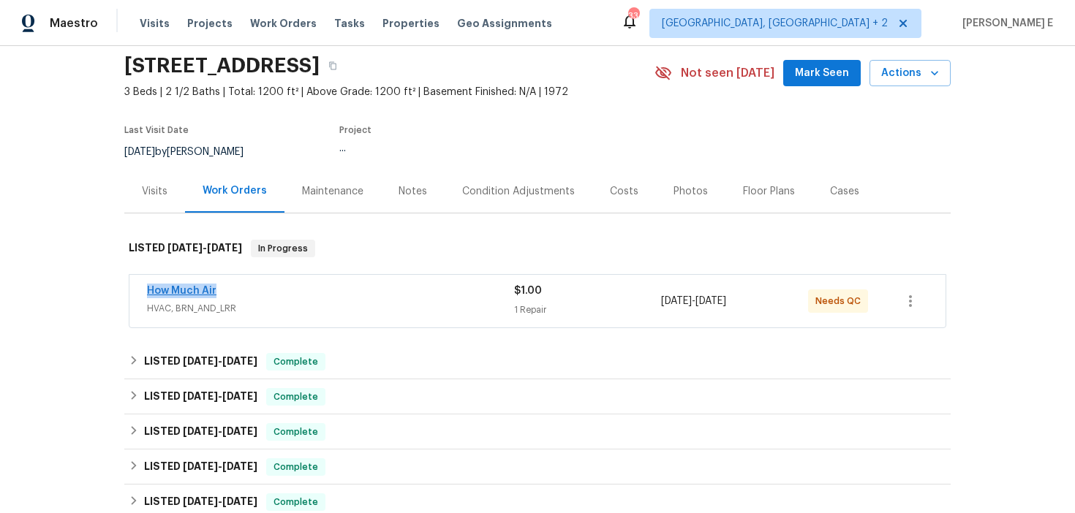
drag, startPoint x: 140, startPoint y: 293, endPoint x: 214, endPoint y: 293, distance: 74.6
click at [214, 293] on div "How Much Air HVAC, BRN_AND_LRR $1.00 1 Repair 9/4/2025 - 9/8/2025 Needs QC" at bounding box center [537, 301] width 816 height 53
copy link "How Much Air"
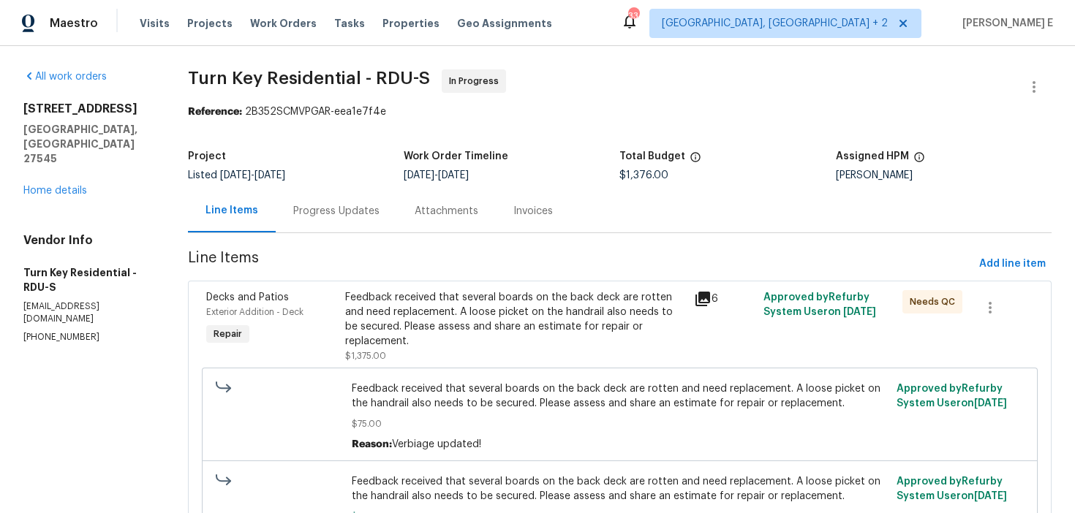
click at [360, 225] on div "Progress Updates" at bounding box center [336, 210] width 121 height 43
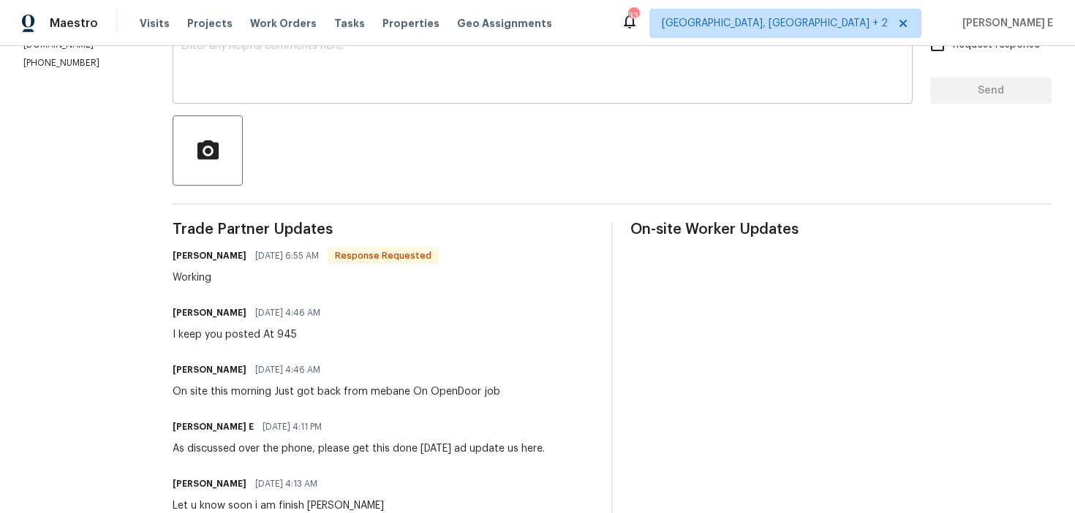
scroll to position [279, 0]
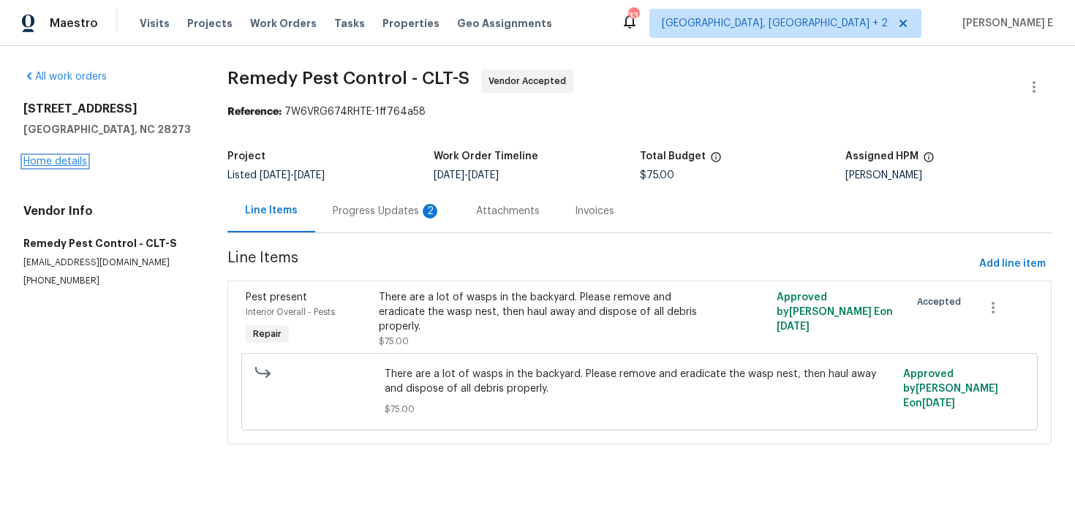
click at [64, 164] on link "Home details" at bounding box center [55, 162] width 64 height 10
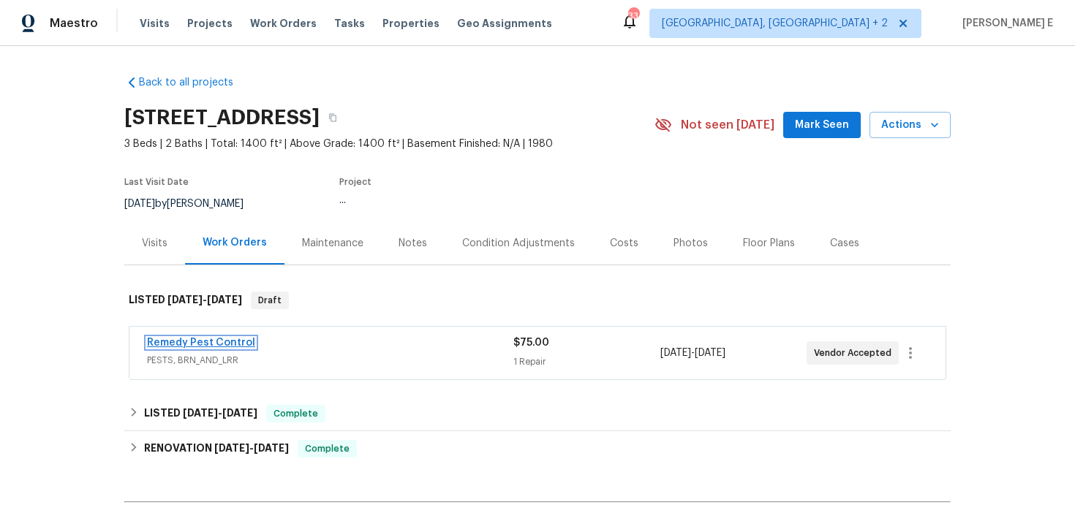
click at [201, 344] on link "Remedy Pest Control" at bounding box center [201, 343] width 108 height 10
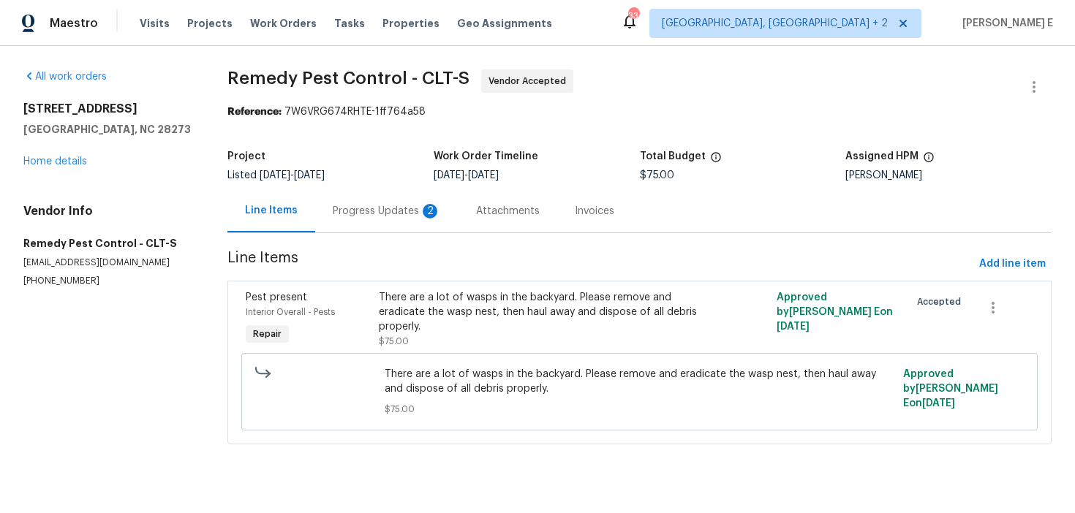
click at [405, 203] on div "Progress Updates 2" at bounding box center [386, 210] width 143 height 43
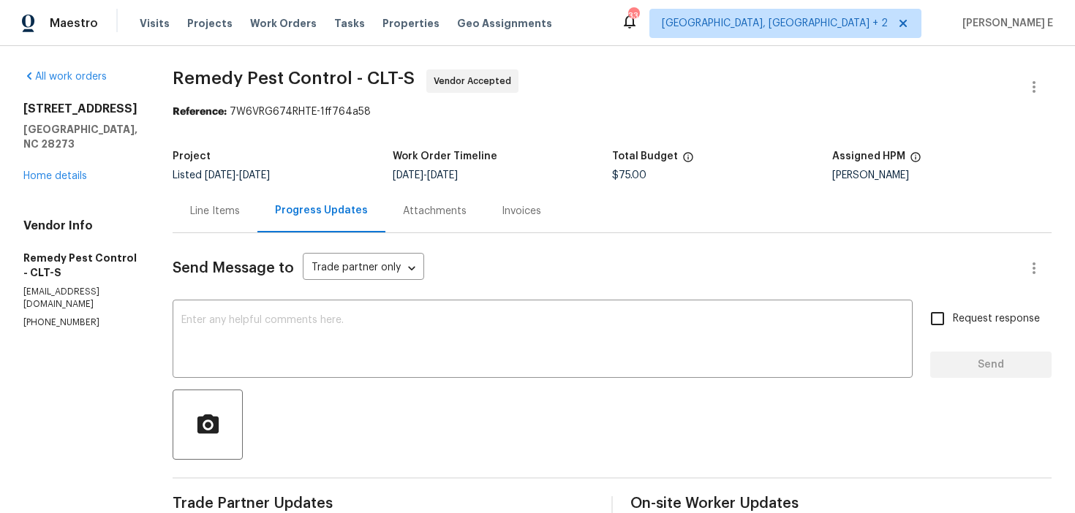
click at [221, 199] on div "Line Items" at bounding box center [215, 210] width 85 height 43
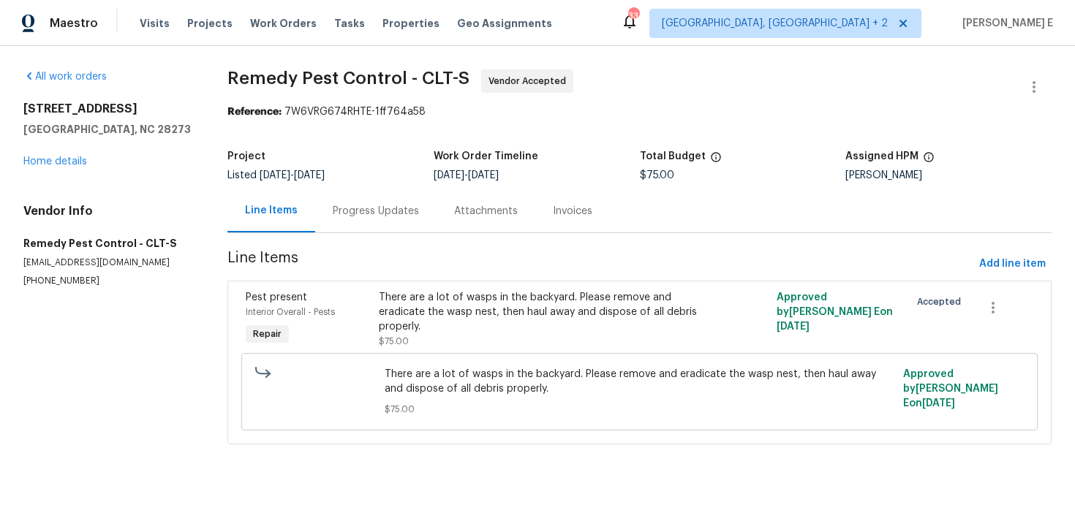
click at [413, 323] on div "There are a lot of wasps in the backyard. Please remove and eradicate the wasp …" at bounding box center [540, 312] width 323 height 44
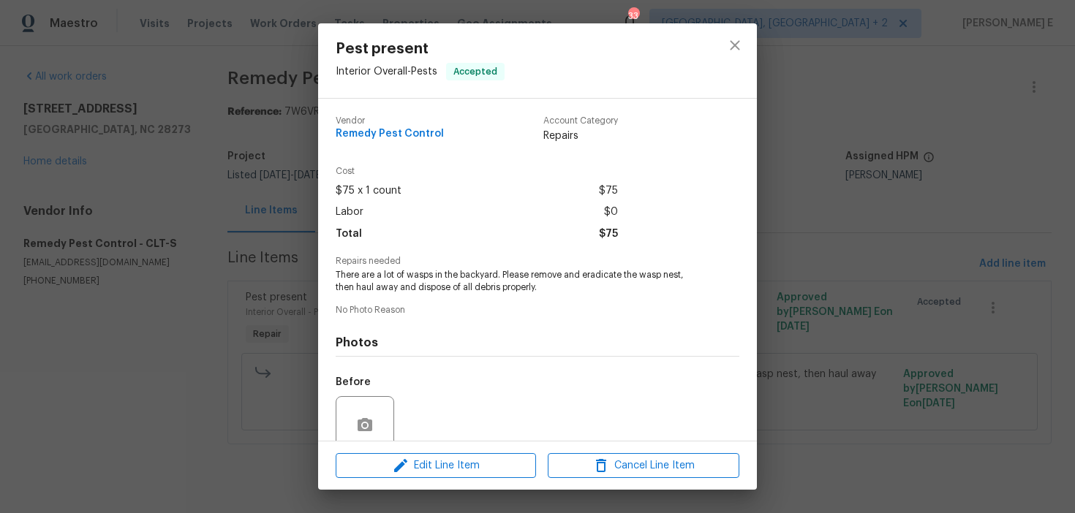
scroll to position [123, 0]
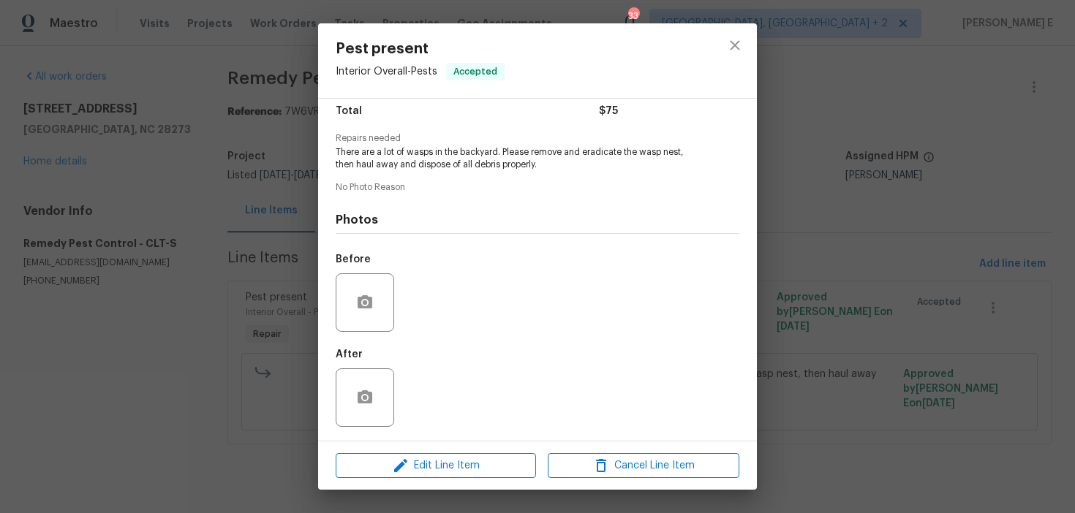
click at [157, 243] on div "Pest present Interior Overall - Pests Accepted Vendor Remedy Pest Control Accou…" at bounding box center [537, 256] width 1075 height 513
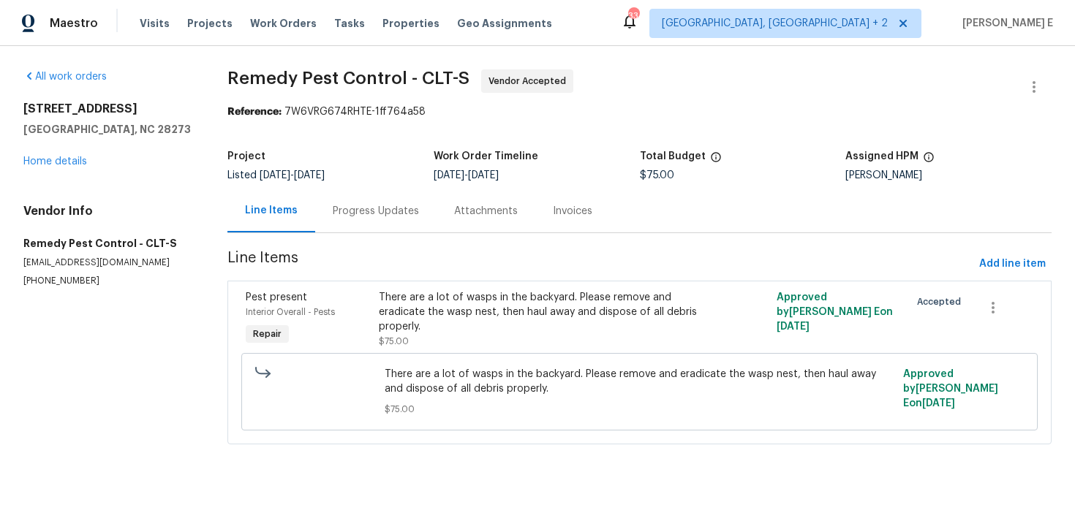
click at [314, 230] on div "Line Items" at bounding box center [271, 210] width 88 height 43
click at [344, 219] on div "Progress Updates" at bounding box center [375, 210] width 121 height 43
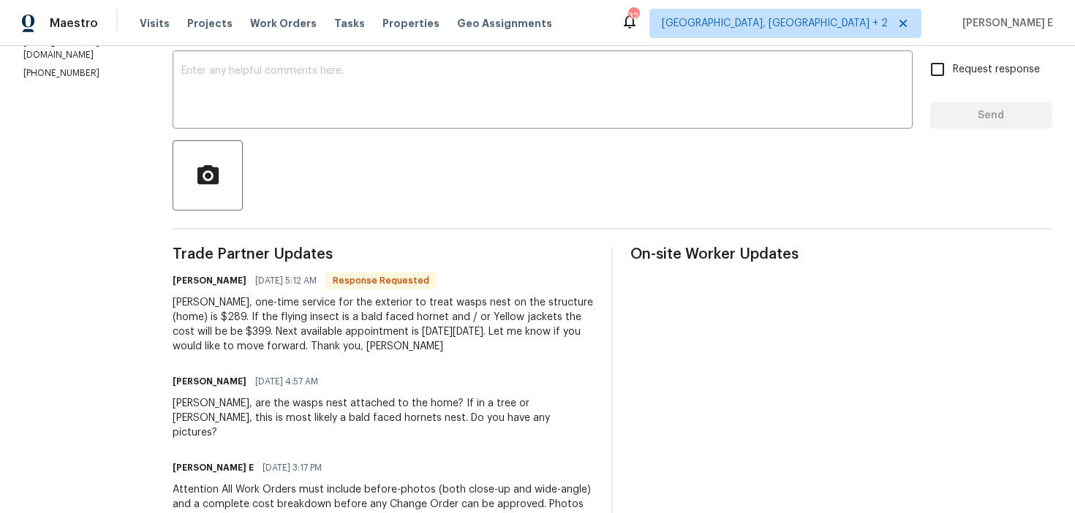
scroll to position [108, 0]
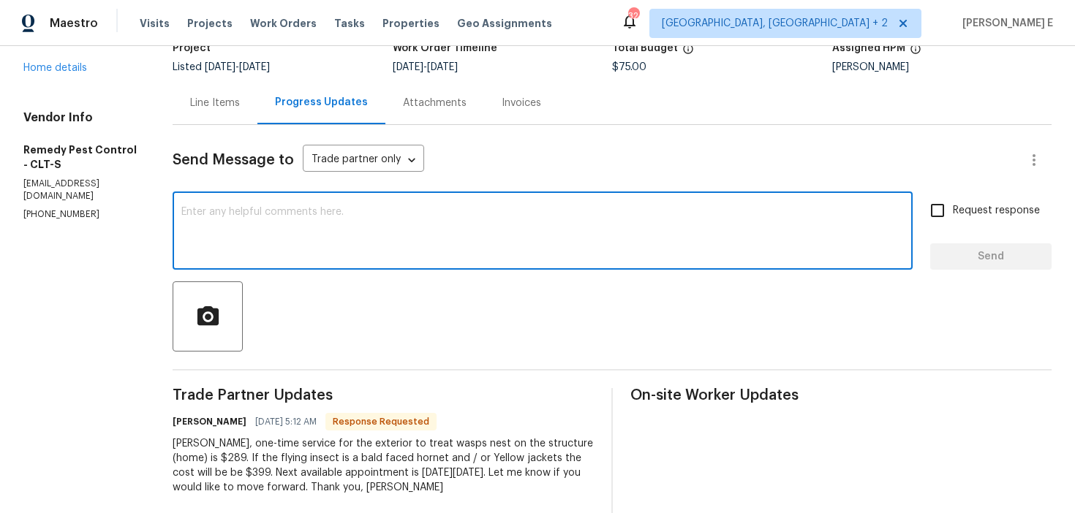
click at [381, 233] on textarea at bounding box center [542, 232] width 723 height 51
click at [197, 214] on textarea "Thank you, let us know" at bounding box center [542, 232] width 723 height 51
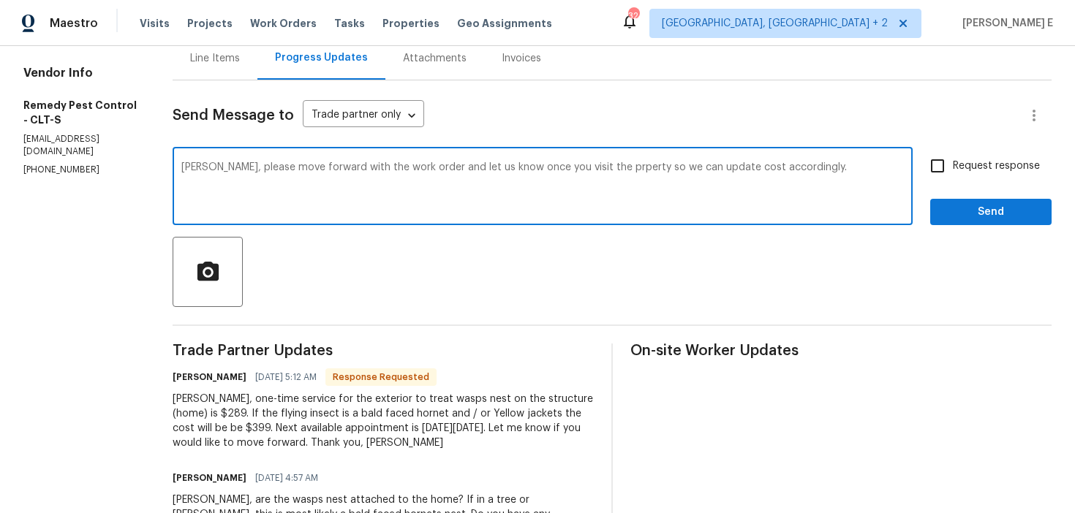
scroll to position [154, 0]
paste textarea "it—please proceed with the work order and let us know once you visit the proper…"
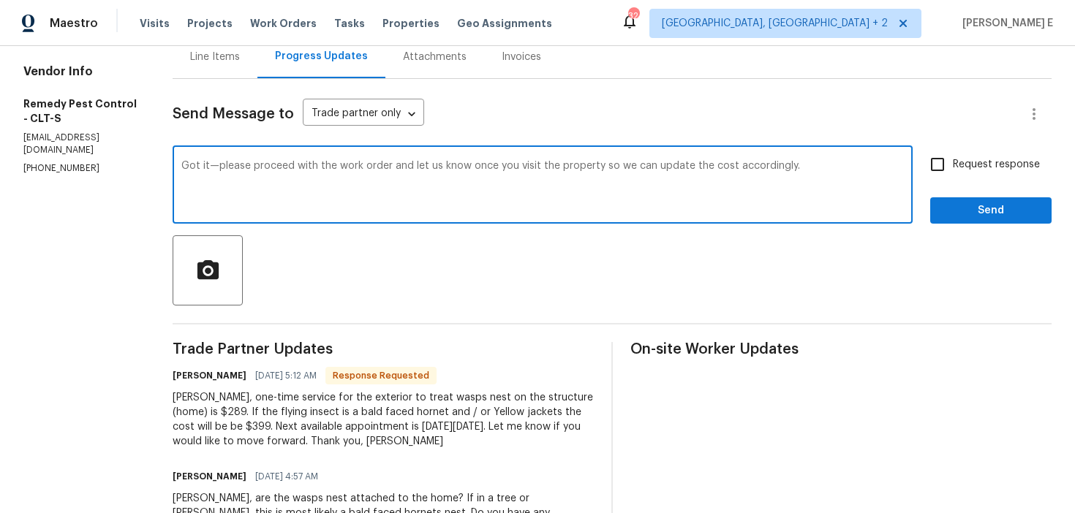
type textarea "Got it—please proceed with the work order and let us know once you visit the pr…"
click at [951, 157] on input "Request response" at bounding box center [937, 164] width 31 height 31
checkbox input "true"
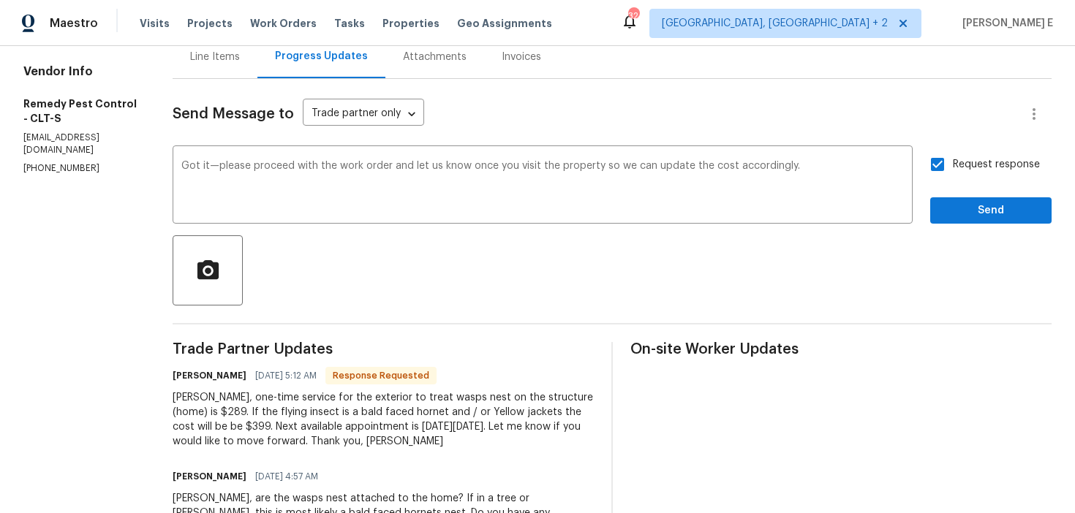
click at [955, 229] on div "Send Message to Trade partner only Trade partner only ​ Got it—please proceed w…" at bounding box center [612, 431] width 879 height 705
click at [969, 219] on span "Send" at bounding box center [991, 211] width 98 height 18
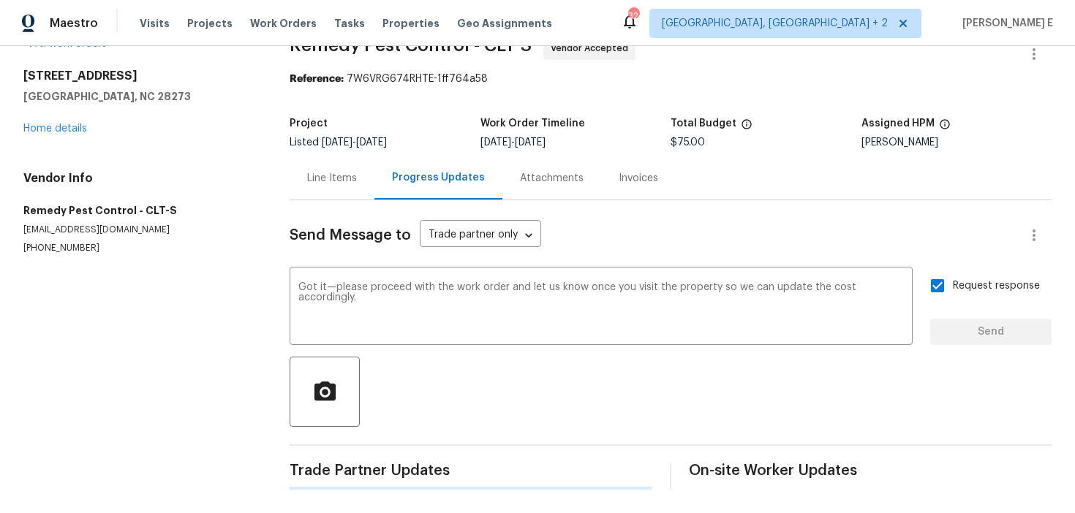
scroll to position [0, 0]
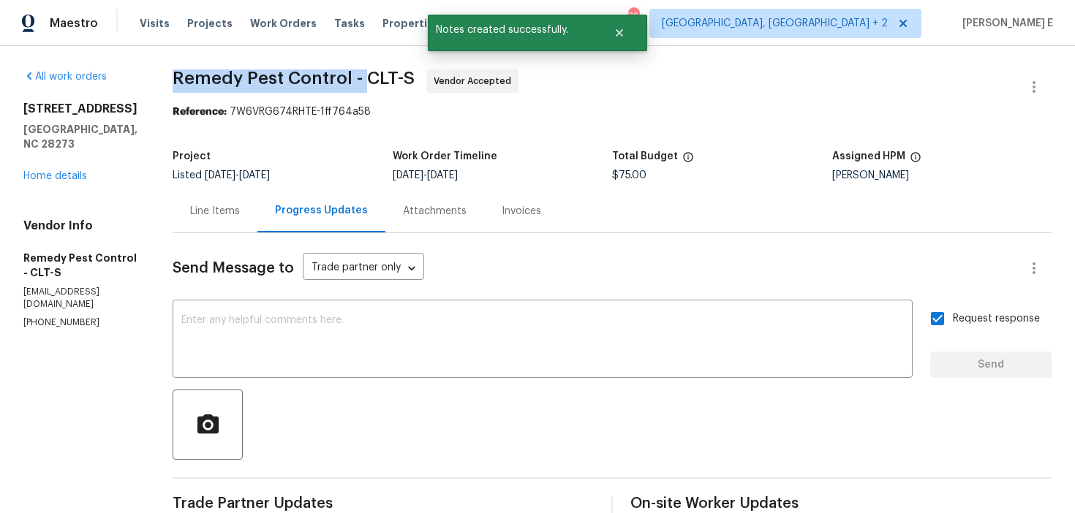
drag, startPoint x: 167, startPoint y: 78, endPoint x: 363, endPoint y: 78, distance: 195.3
click at [363, 78] on span "Remedy Pest Control - CLT-S" at bounding box center [294, 78] width 242 height 18
copy span "Remedy Pest Control -"
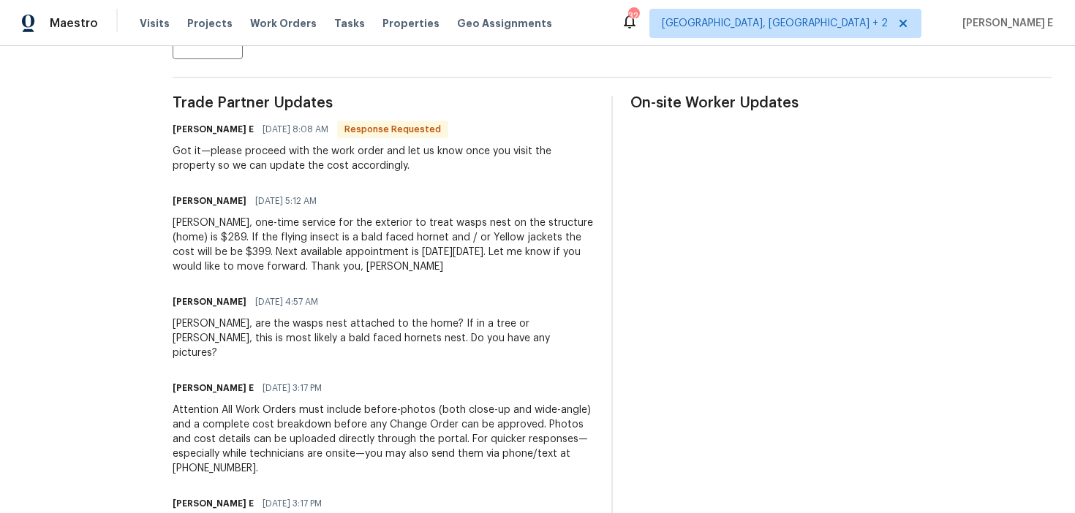
scroll to position [404, 0]
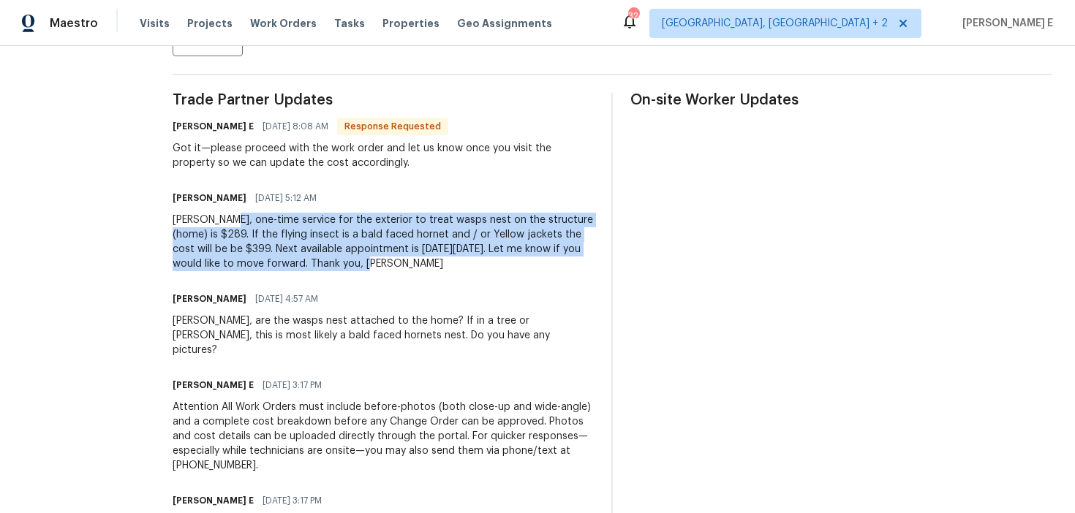
drag, startPoint x: 222, startPoint y: 219, endPoint x: 320, endPoint y: 257, distance: 104.4
click at [320, 257] on div "[PERSON_NAME], one-time service for the exterior to treat wasps nest on the str…" at bounding box center [383, 242] width 421 height 59
drag, startPoint x: 222, startPoint y: 218, endPoint x: 513, endPoint y: 247, distance: 291.8
click at [513, 247] on div "[PERSON_NAME], one-time service for the exterior to treat wasps nest on the str…" at bounding box center [383, 242] width 421 height 59
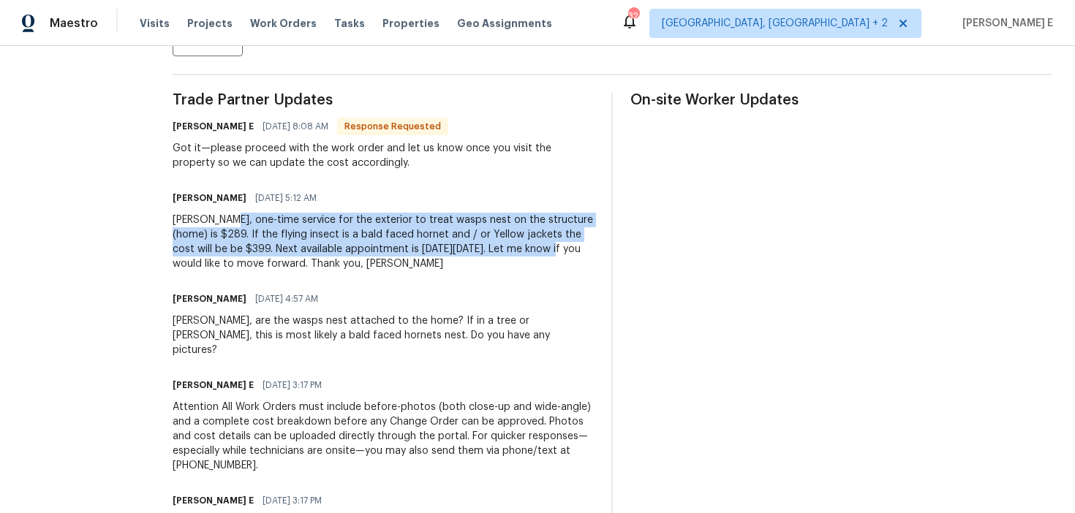
copy div "one-time service for the exterior to treat wasps nest on the structure (home) i…"
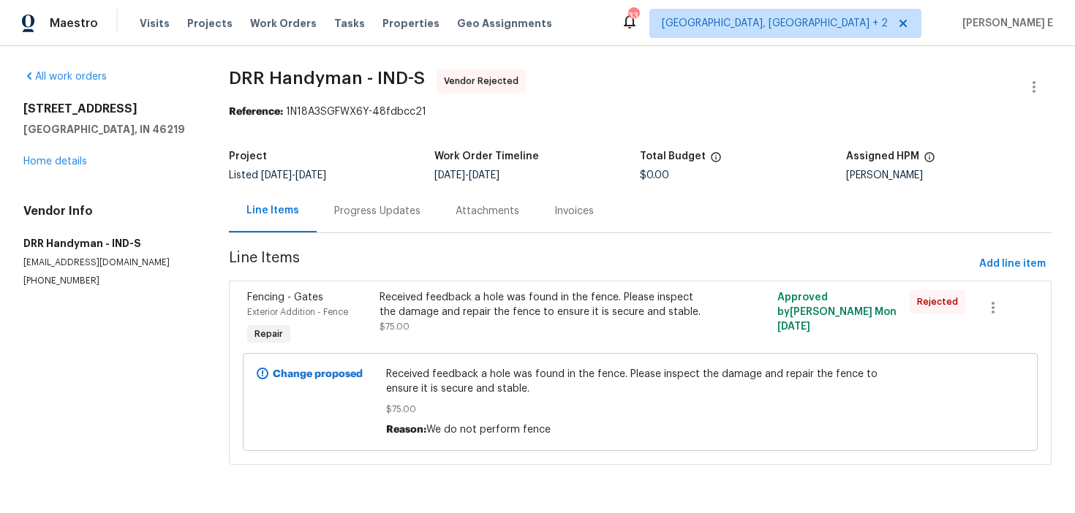
click at [389, 208] on div "Progress Updates" at bounding box center [377, 211] width 86 height 15
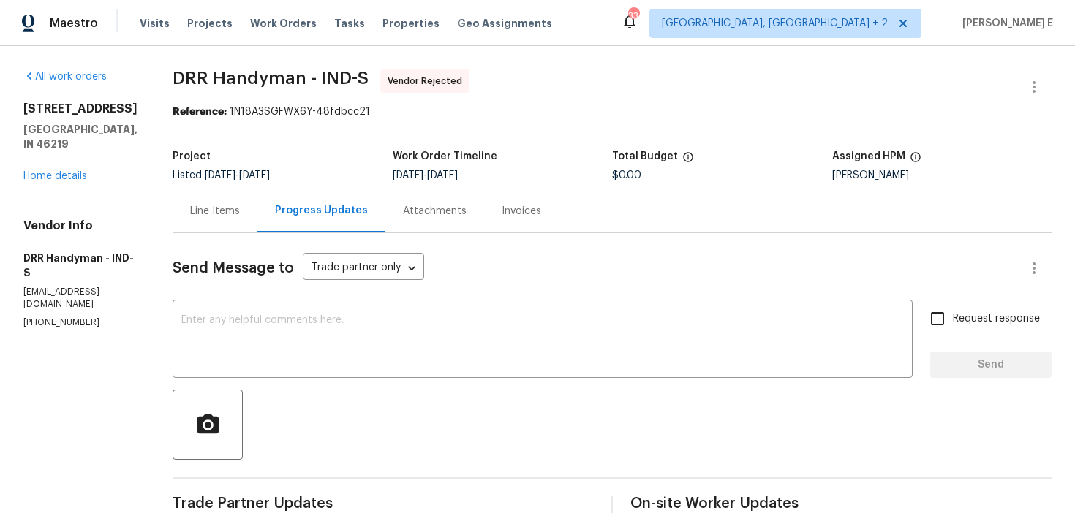
click at [184, 197] on div "Line Items" at bounding box center [215, 210] width 85 height 43
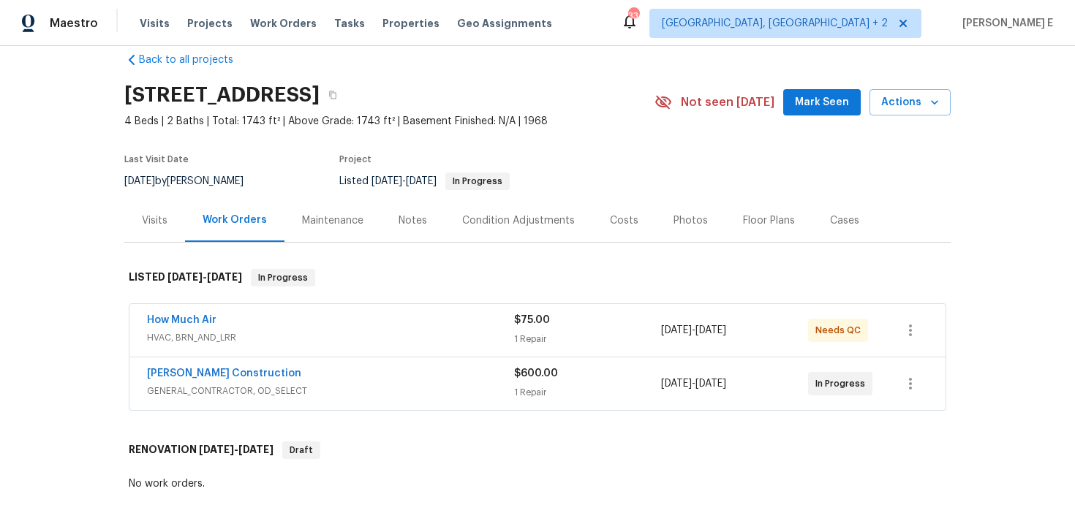
scroll to position [30, 0]
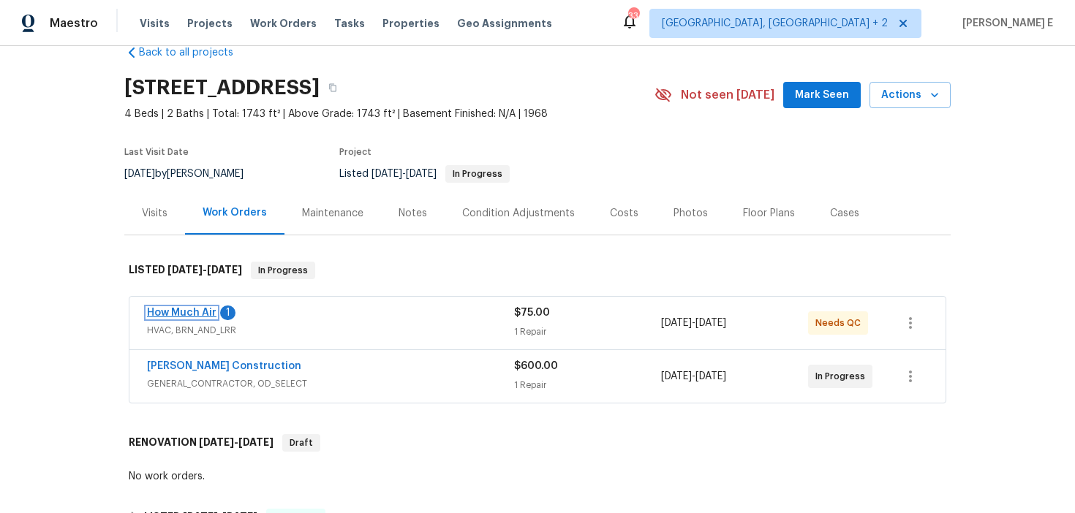
click at [195, 310] on link "How Much Air" at bounding box center [181, 313] width 69 height 10
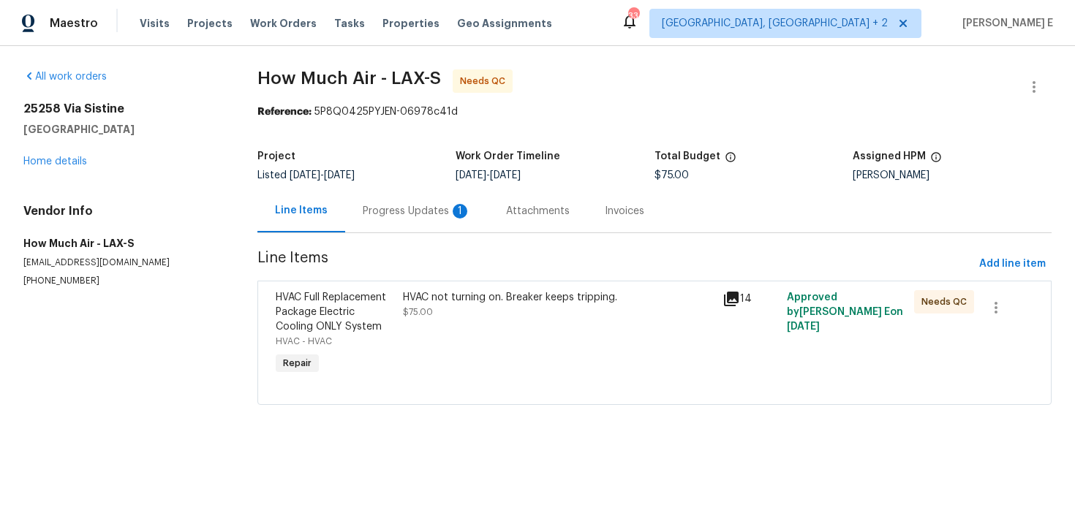
click at [380, 210] on div "Progress Updates 1" at bounding box center [417, 211] width 108 height 15
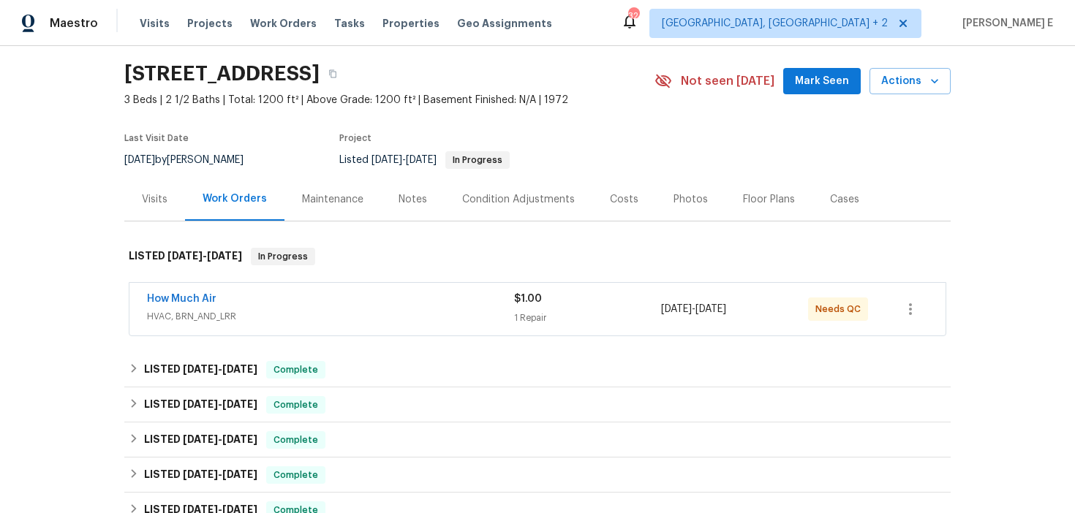
scroll to position [48, 0]
